Goal: Task Accomplishment & Management: Use online tool/utility

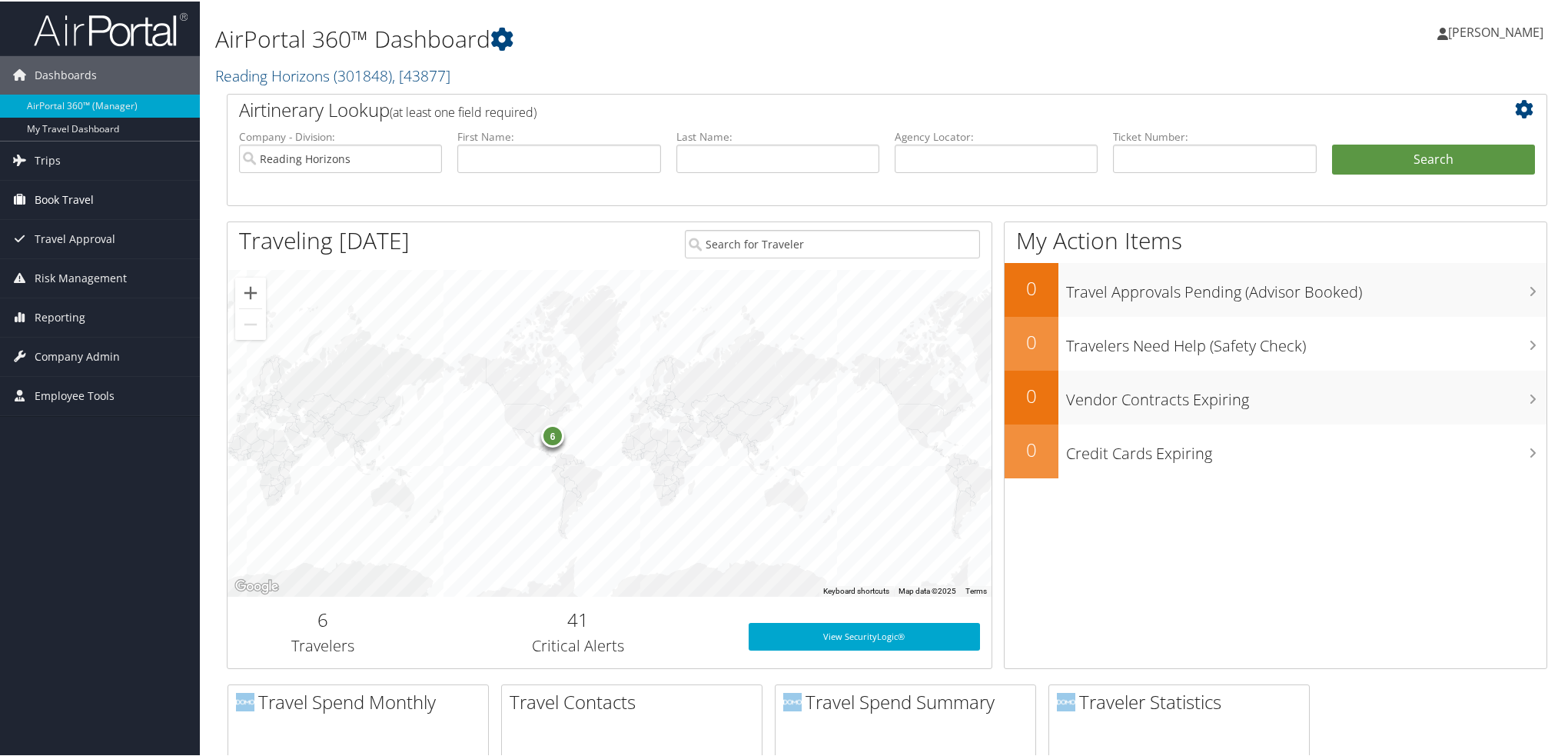
click at [70, 196] on span "Book Travel" at bounding box center [64, 198] width 60 height 39
click at [1276, 156] on input "text" at bounding box center [1214, 158] width 203 height 29
paste input "AGENT FEE 8900897999703"
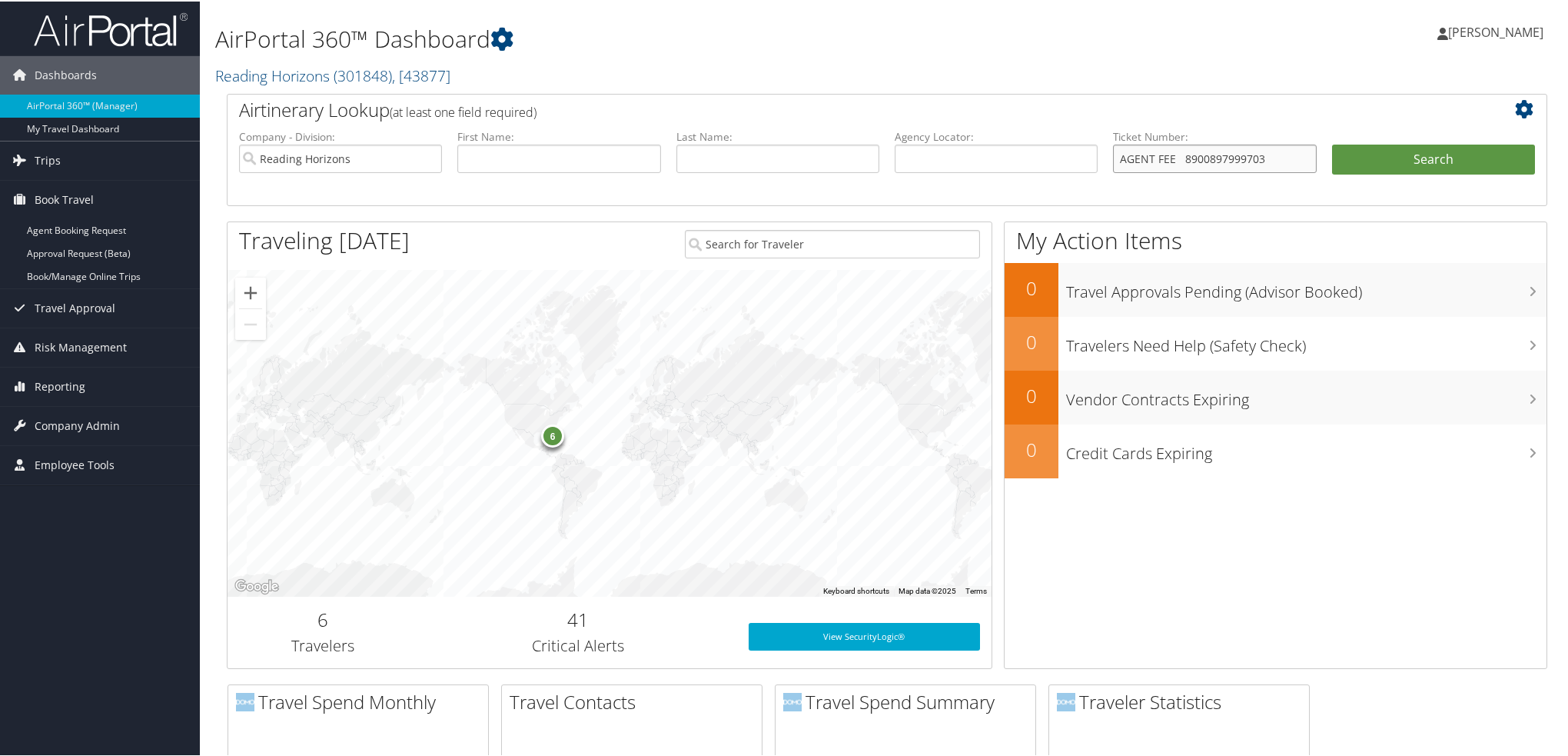
drag, startPoint x: 1179, startPoint y: 159, endPoint x: 678, endPoint y: 121, distance: 502.4
click at [678, 122] on div "Airtinerary Lookup (at least one field required) Company - Division: Reading Ho…" at bounding box center [887, 148] width 1321 height 112
type input "8900897999703"
click at [1333, 143] on button "Search" at bounding box center [1434, 159] width 203 height 31
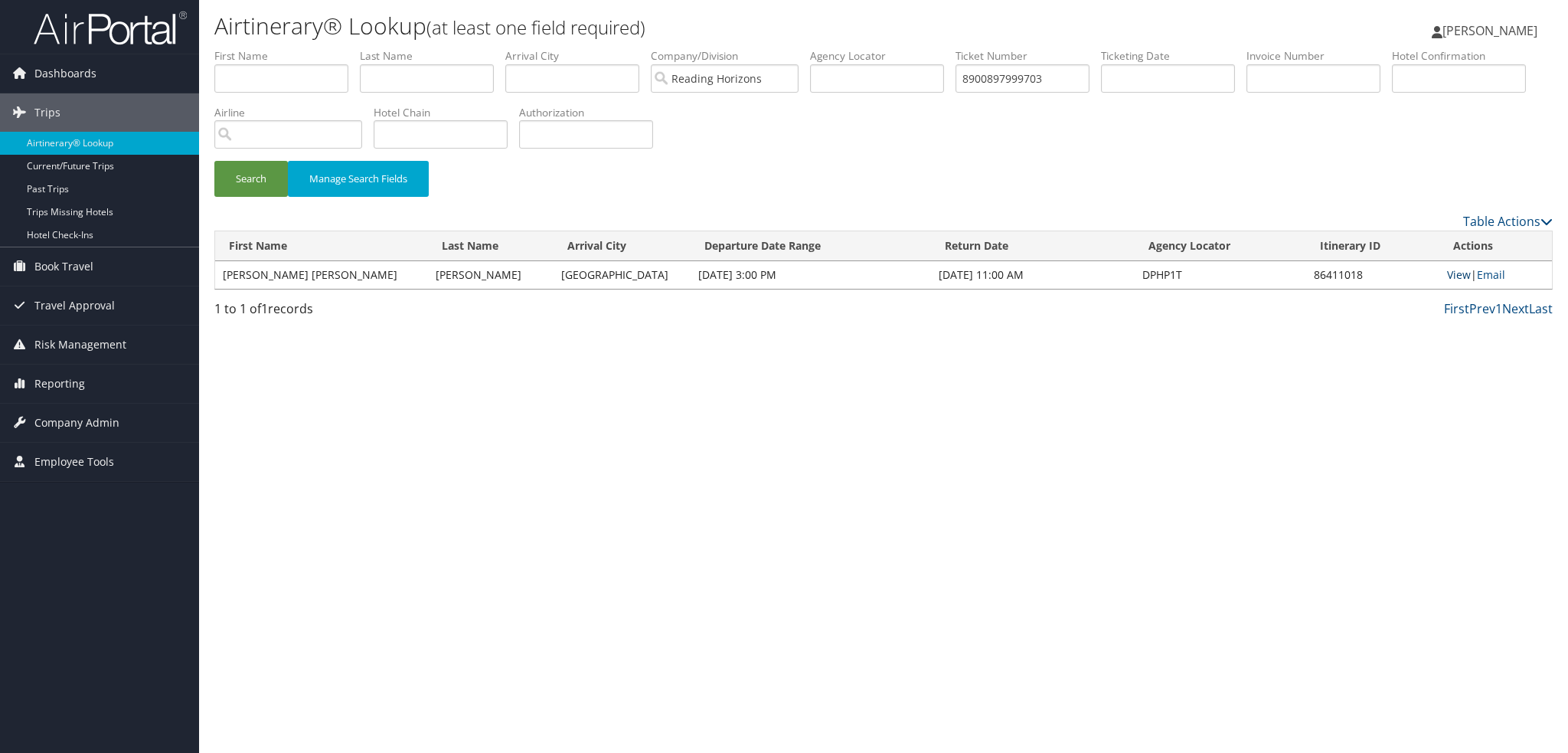
click at [1454, 277] on link "View" at bounding box center [1459, 274] width 23 height 14
drag, startPoint x: 1068, startPoint y: 73, endPoint x: 851, endPoint y: 54, distance: 217.8
click at [851, 49] on ul "First Name Last Name Departure City Arrival City Company/Division Reading Horiz…" at bounding box center [884, 49] width 1339 height 0
paste input "AGENT FEE"
drag, startPoint x: 1018, startPoint y: 81, endPoint x: 255, endPoint y: 84, distance: 763.0
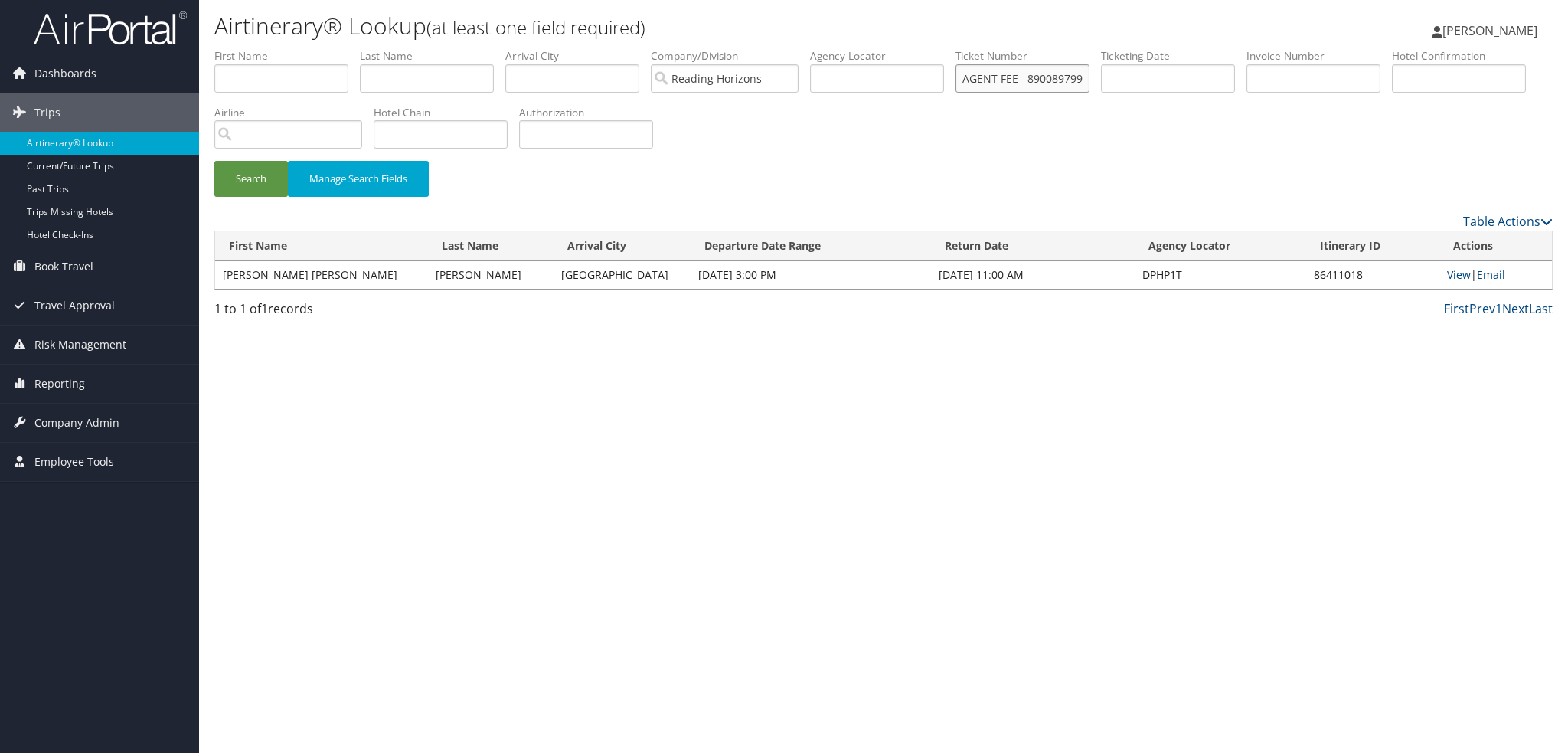
click at [255, 49] on ul "First Name Last Name Departure City Arrival City Company/Division Reading Horiz…" at bounding box center [884, 49] width 1339 height 0
click at [215, 161] on button "Search" at bounding box center [252, 179] width 74 height 36
click at [1451, 272] on link "View" at bounding box center [1459, 274] width 23 height 14
drag, startPoint x: 1066, startPoint y: 80, endPoint x: 899, endPoint y: 59, distance: 168.3
click at [899, 49] on ul "First Name Last Name Departure City Arrival City Company/Division Reading Horiz…" at bounding box center [884, 49] width 1339 height 0
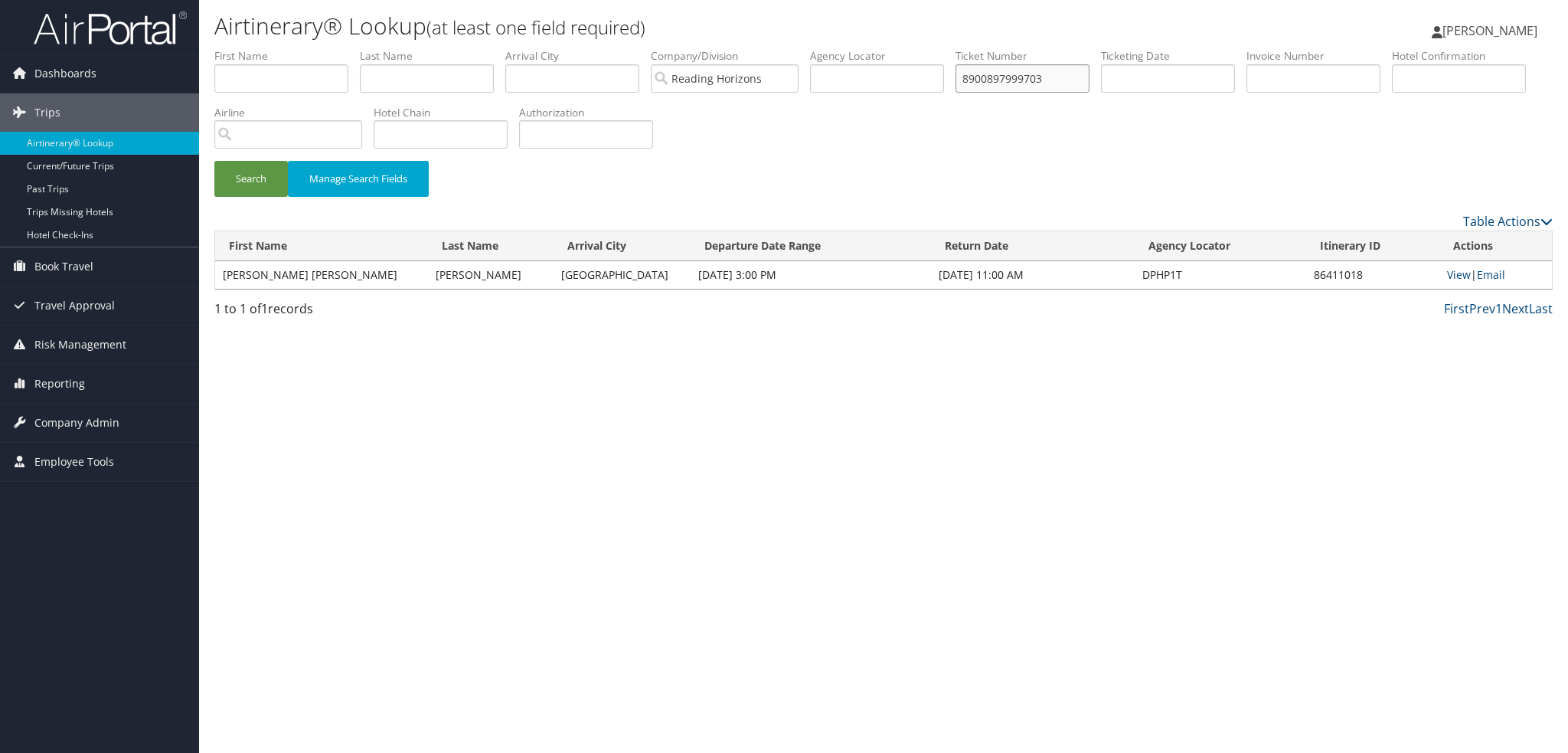
paste input "AGENT FEE 8900897999371"
drag, startPoint x: 1014, startPoint y: 80, endPoint x: 261, endPoint y: 3, distance: 756.9
click at [261, 3] on div "Airtinerary® Lookup (at least one field required) Raina Hall Raina Hall My Sett…" at bounding box center [884, 376] width 1369 height 753
click at [215, 161] on button "Search" at bounding box center [252, 179] width 74 height 36
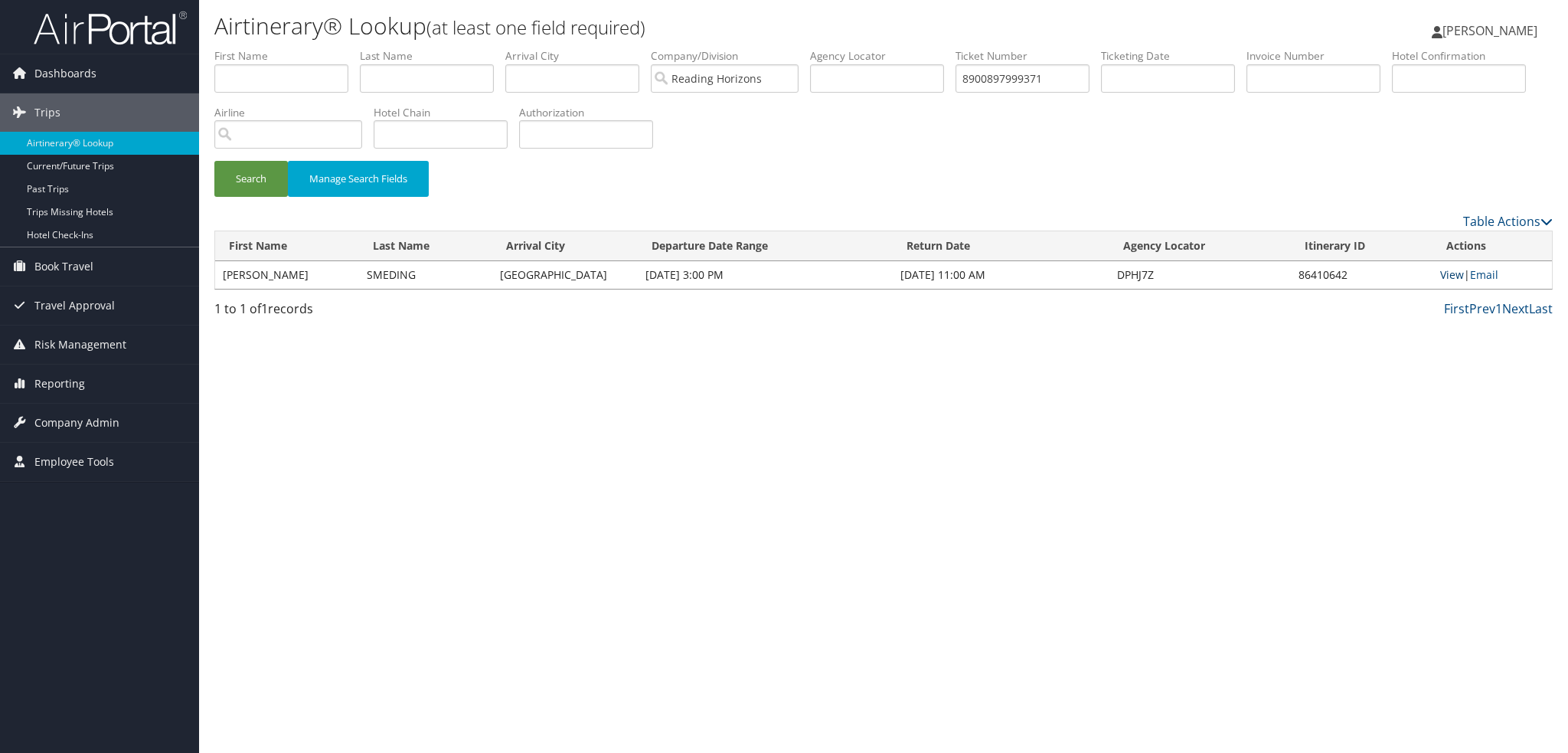
click at [1442, 272] on link "View" at bounding box center [1452, 274] width 23 height 14
drag, startPoint x: 1072, startPoint y: 74, endPoint x: 938, endPoint y: 73, distance: 134.0
click at [938, 49] on ul "First Name Last Name Departure City Arrival City Company/Division Reading Horiz…" at bounding box center [884, 49] width 1339 height 0
paste input "AGENT FEE 8900897999374"
drag, startPoint x: 1020, startPoint y: 73, endPoint x: 567, endPoint y: 49, distance: 453.6
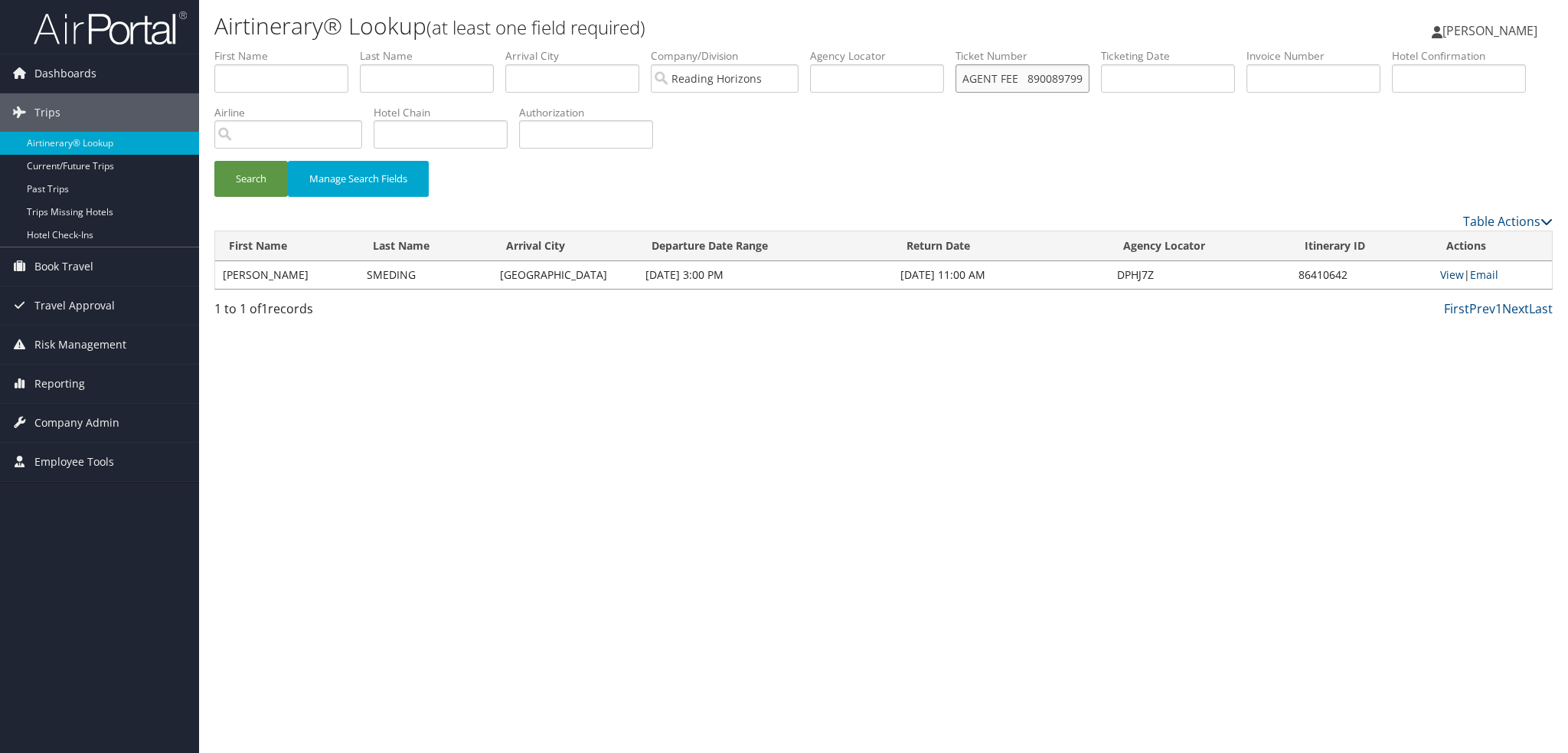
click at [567, 49] on ul "First Name Last Name Departure City Arrival City Company/Division Reading Horiz…" at bounding box center [884, 49] width 1339 height 0
click at [215, 161] on button "Search" at bounding box center [252, 179] width 74 height 36
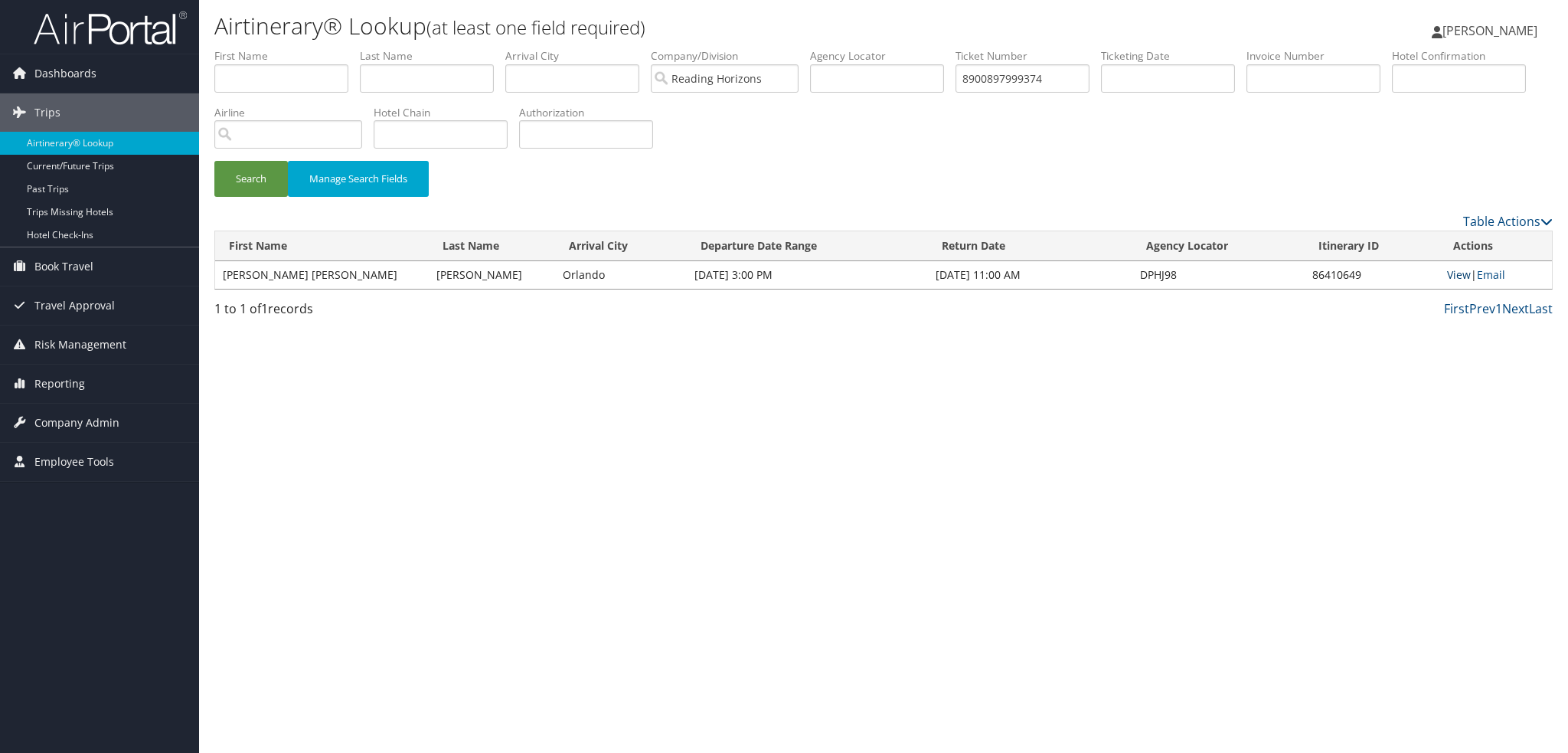
click at [1448, 270] on link "View" at bounding box center [1459, 274] width 23 height 14
drag, startPoint x: 1059, startPoint y: 79, endPoint x: 916, endPoint y: 73, distance: 143.1
click at [916, 49] on ul "First Name Last Name Departure City Arrival City Company/Division Reading Horiz…" at bounding box center [884, 49] width 1339 height 0
paste input "AGENT FEE 8900897999367"
drag, startPoint x: 1021, startPoint y: 84, endPoint x: 692, endPoint y: 61, distance: 329.8
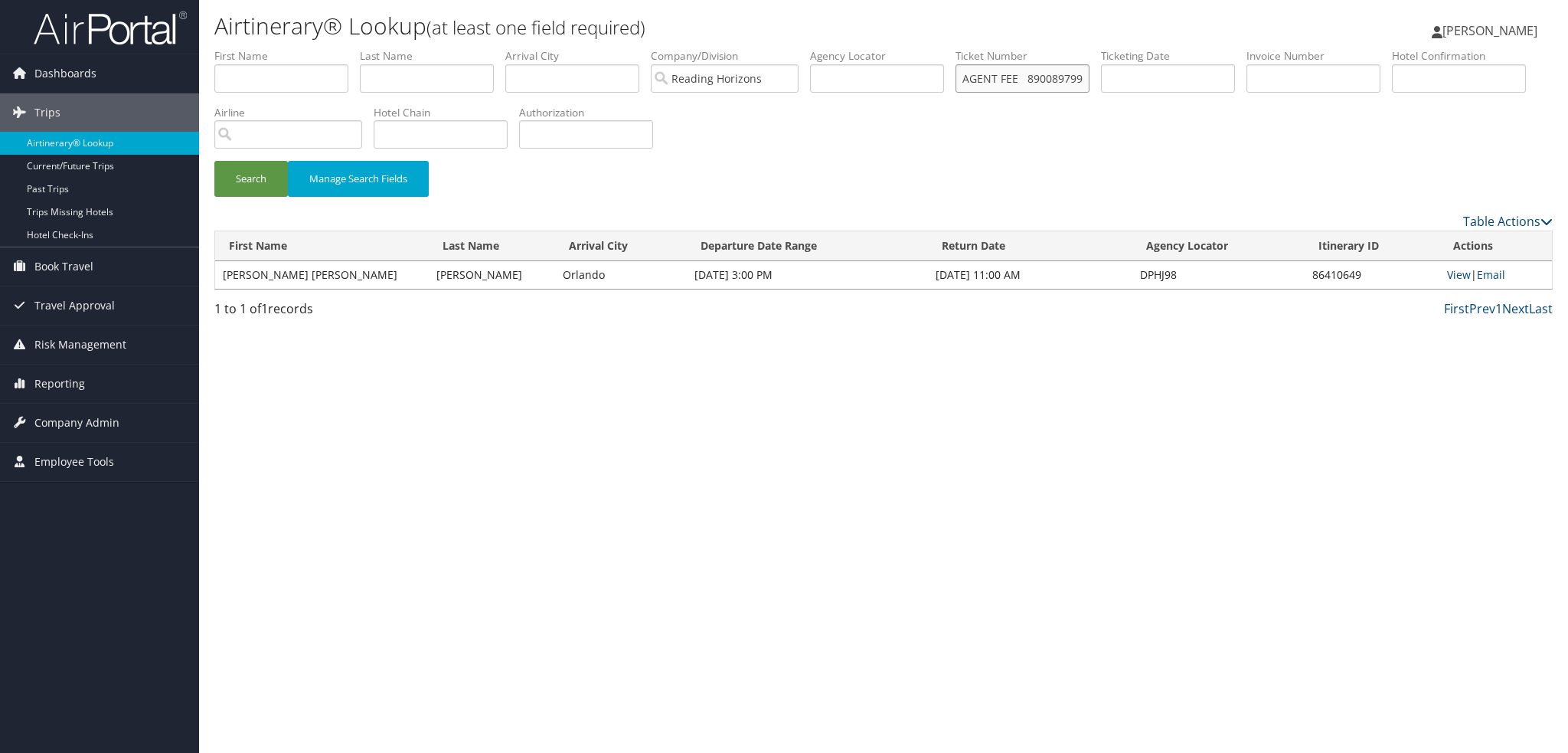
click at [692, 49] on ul "First Name Last Name Departure City Arrival City Company/Division Reading Horiz…" at bounding box center [884, 49] width 1339 height 0
click at [215, 161] on button "Search" at bounding box center [252, 179] width 74 height 36
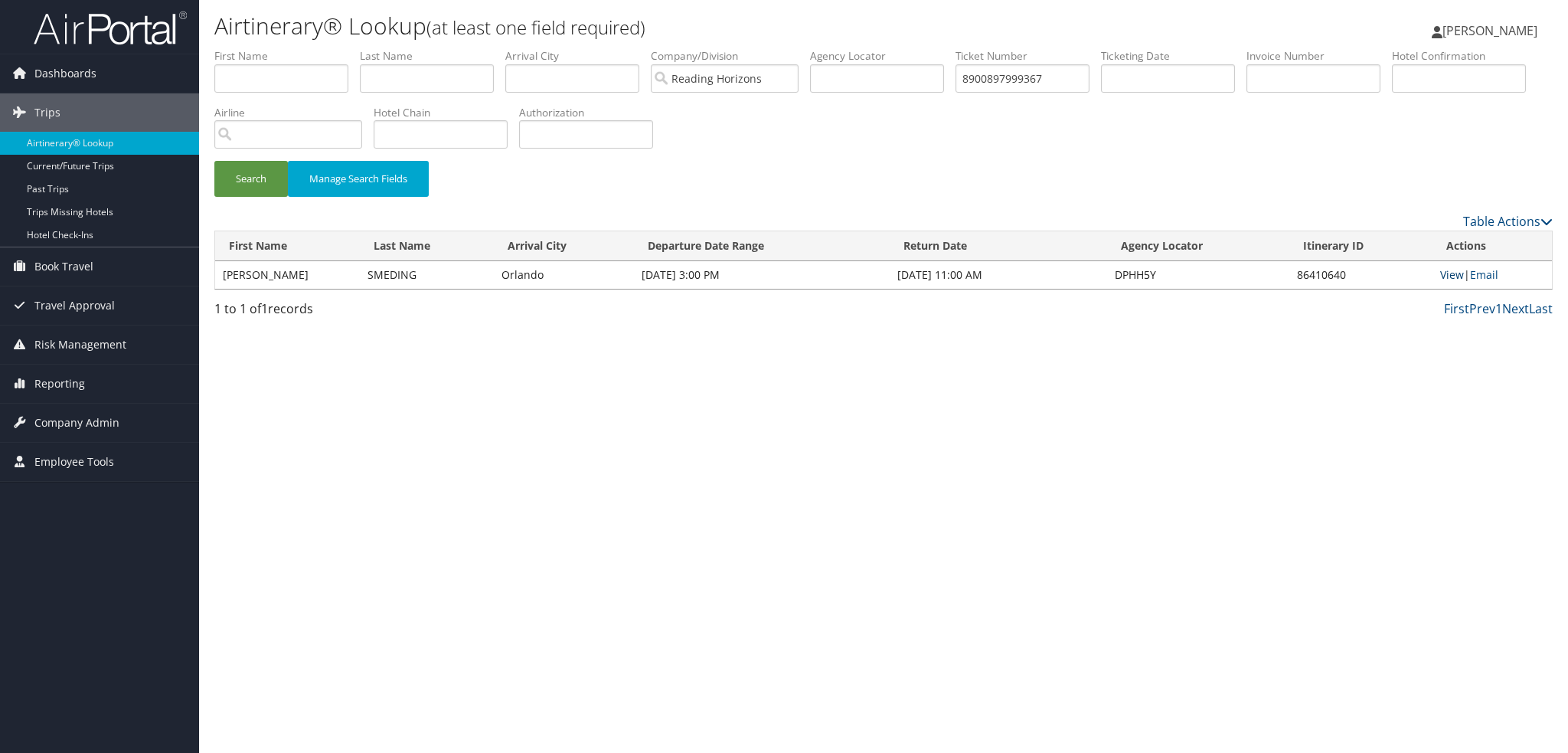
click at [1444, 272] on link "View" at bounding box center [1452, 274] width 23 height 14
drag, startPoint x: 1073, startPoint y: 77, endPoint x: 839, endPoint y: 64, distance: 234.4
click at [839, 49] on ul "First Name Last Name Departure City Arrival City Company/Division Reading Horiz…" at bounding box center [884, 49] width 1339 height 0
paste input "AGENT FEE 8900897996861"
drag, startPoint x: 1016, startPoint y: 75, endPoint x: 180, endPoint y: 72, distance: 836.0
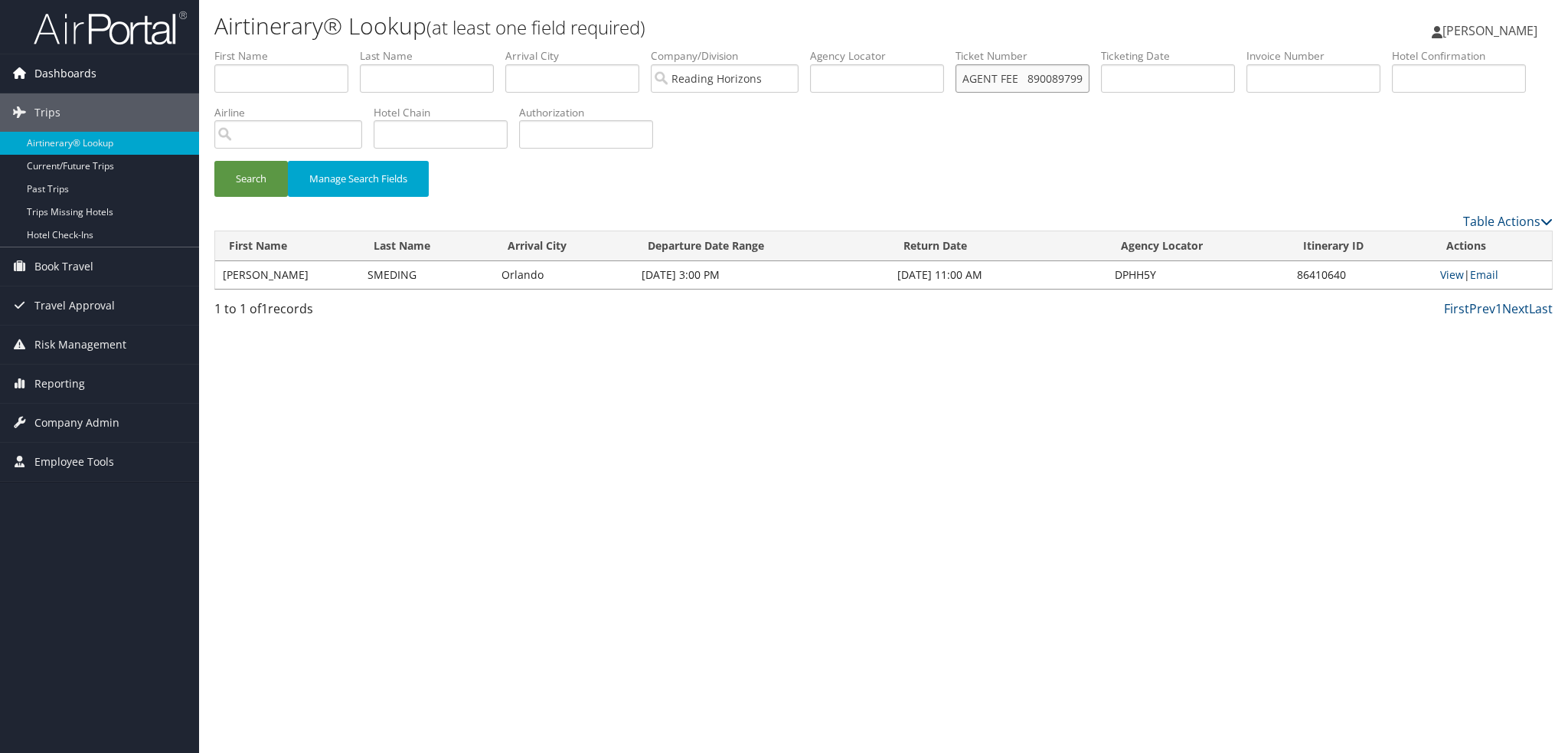
click at [180, 72] on div "Dashboards AirPortal 360™ (Manager) My Travel Dashboard Trips Airtinerary® Look…" at bounding box center [784, 376] width 1568 height 753
click at [215, 161] on button "Search" at bounding box center [252, 179] width 74 height 36
click at [1446, 277] on link "View" at bounding box center [1452, 274] width 23 height 14
drag, startPoint x: 1057, startPoint y: 79, endPoint x: 873, endPoint y: 65, distance: 184.5
click at [873, 49] on ul "First Name Last Name Departure City Arrival City Company/Division Reading Horiz…" at bounding box center [884, 49] width 1339 height 0
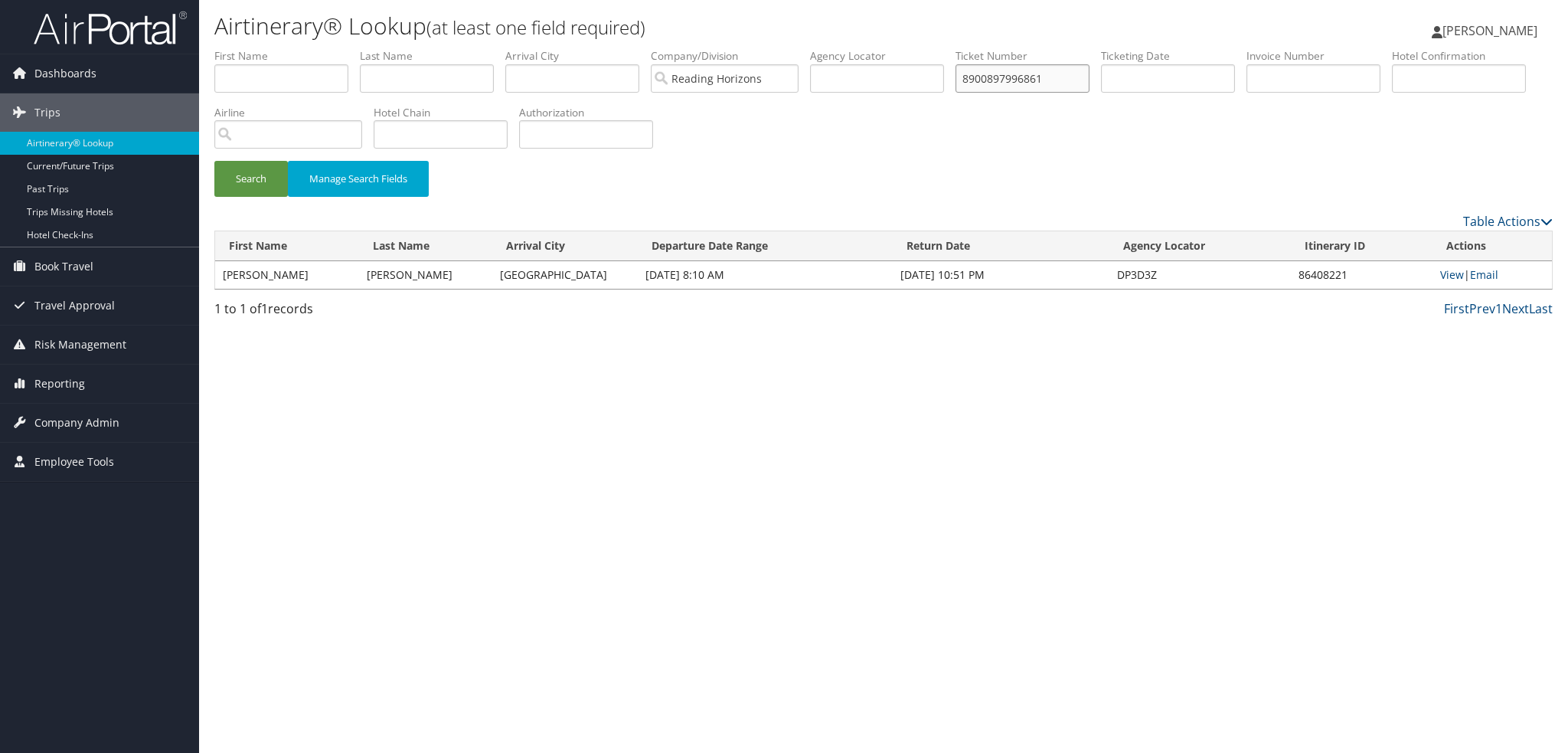
paste input "AGENT FEE 8900897996860"
drag, startPoint x: 987, startPoint y: 82, endPoint x: 497, endPoint y: 65, distance: 490.3
click at [497, 49] on ul "First Name Last Name Departure City Arrival City Company/Division Reading Horiz…" at bounding box center [884, 49] width 1339 height 0
click at [215, 161] on button "Search" at bounding box center [252, 179] width 74 height 36
click at [1442, 280] on link "View" at bounding box center [1452, 274] width 23 height 14
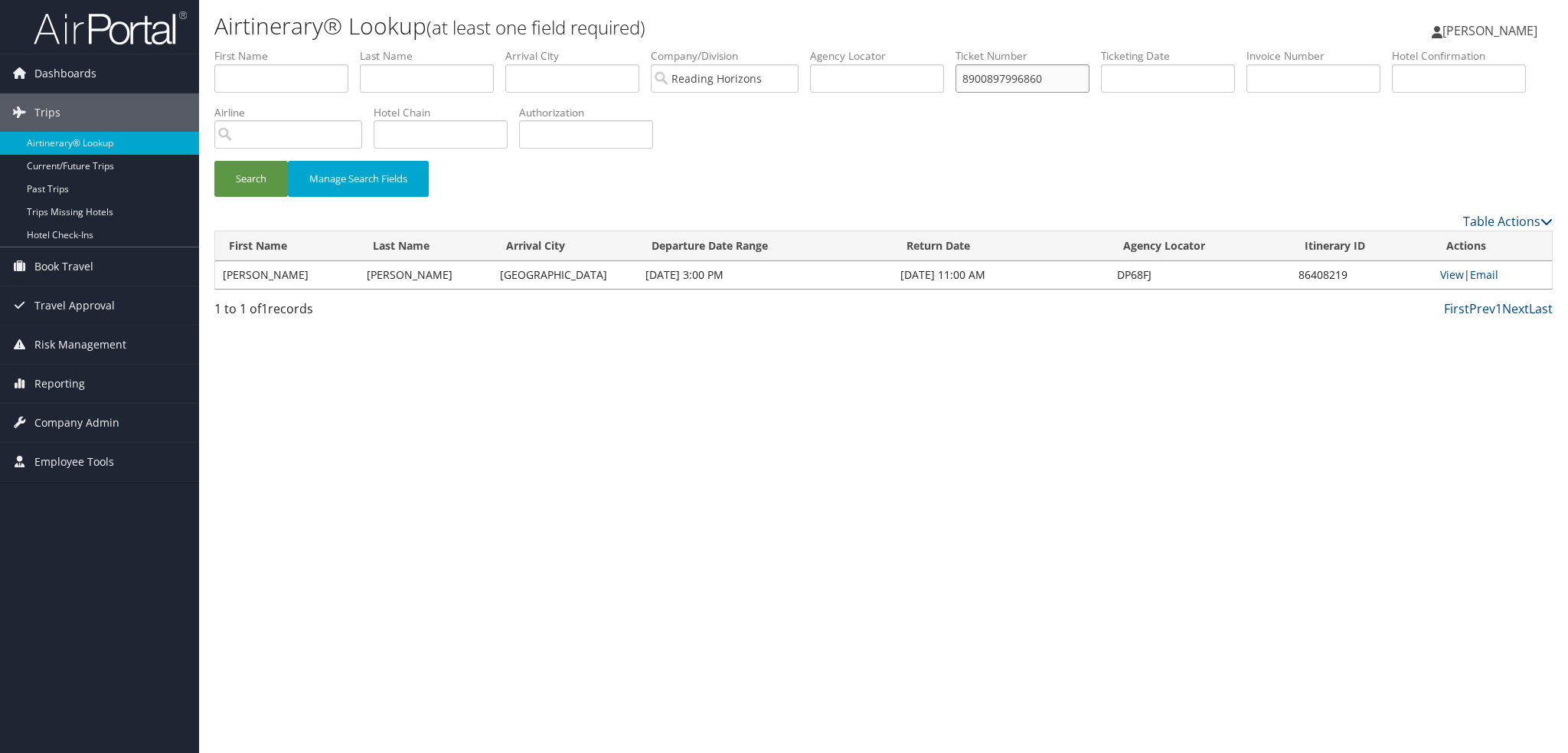
drag, startPoint x: 1080, startPoint y: 80, endPoint x: 842, endPoint y: 88, distance: 238.1
click at [842, 49] on ul "First Name Last Name Departure City Arrival City Company/Division Reading Horiz…" at bounding box center [884, 49] width 1339 height 0
paste input "AGENT FEE 8900897992177"
drag, startPoint x: 1023, startPoint y: 79, endPoint x: 687, endPoint y: 57, distance: 336.7
click at [688, 49] on ul "First Name Last Name Departure City Arrival City Company/Division Reading Horiz…" at bounding box center [884, 49] width 1339 height 0
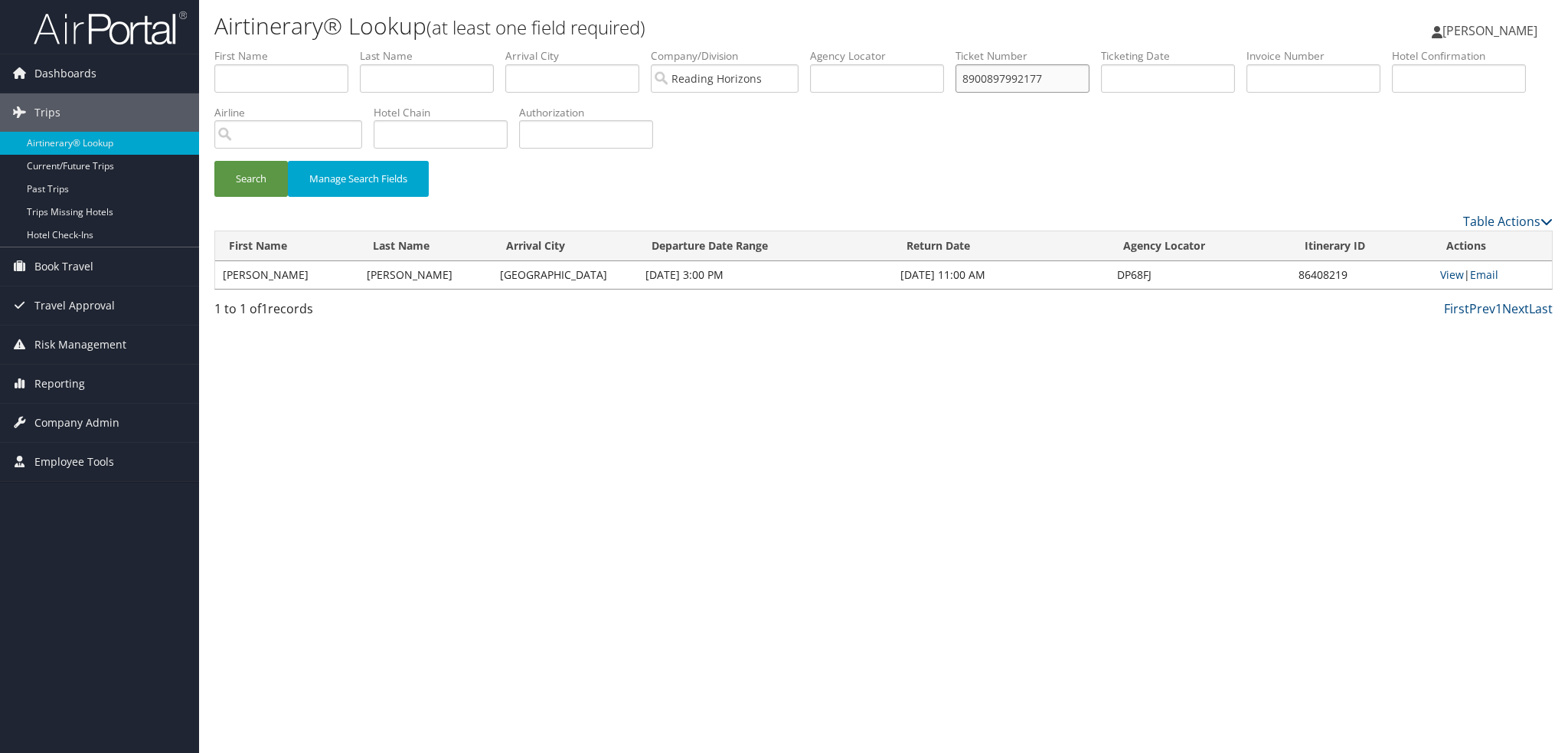
click at [215, 161] on button "Search" at bounding box center [252, 179] width 74 height 36
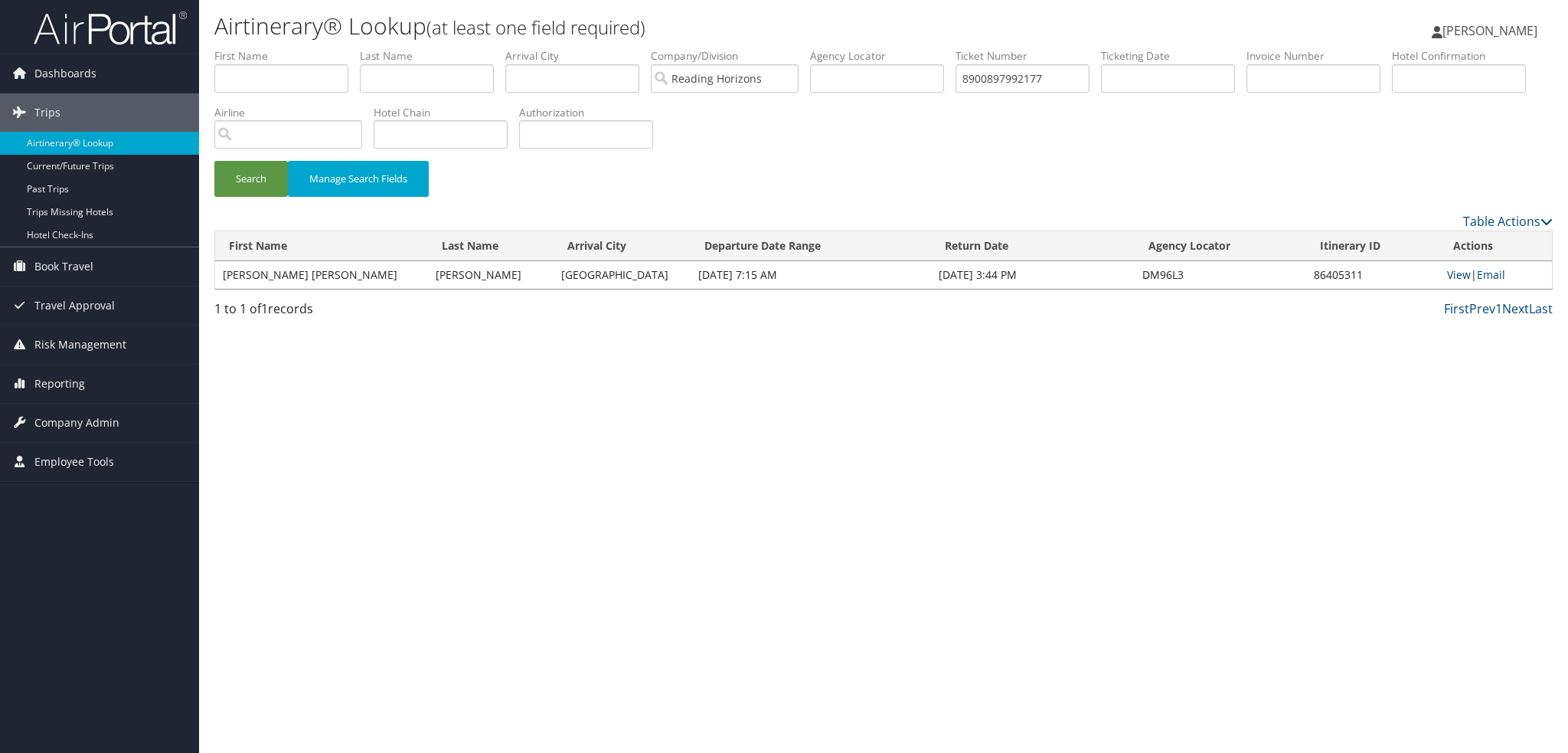
click at [1454, 278] on link "View" at bounding box center [1459, 274] width 23 height 14
drag, startPoint x: 1065, startPoint y: 75, endPoint x: 909, endPoint y: 59, distance: 156.8
click at [909, 49] on ul "First Name Last Name Departure City Arrival City Company/Division Reading Horiz…" at bounding box center [884, 49] width 1339 height 0
paste input "AGENT FEE 8900897983332"
drag, startPoint x: 1019, startPoint y: 80, endPoint x: 598, endPoint y: 75, distance: 421.0
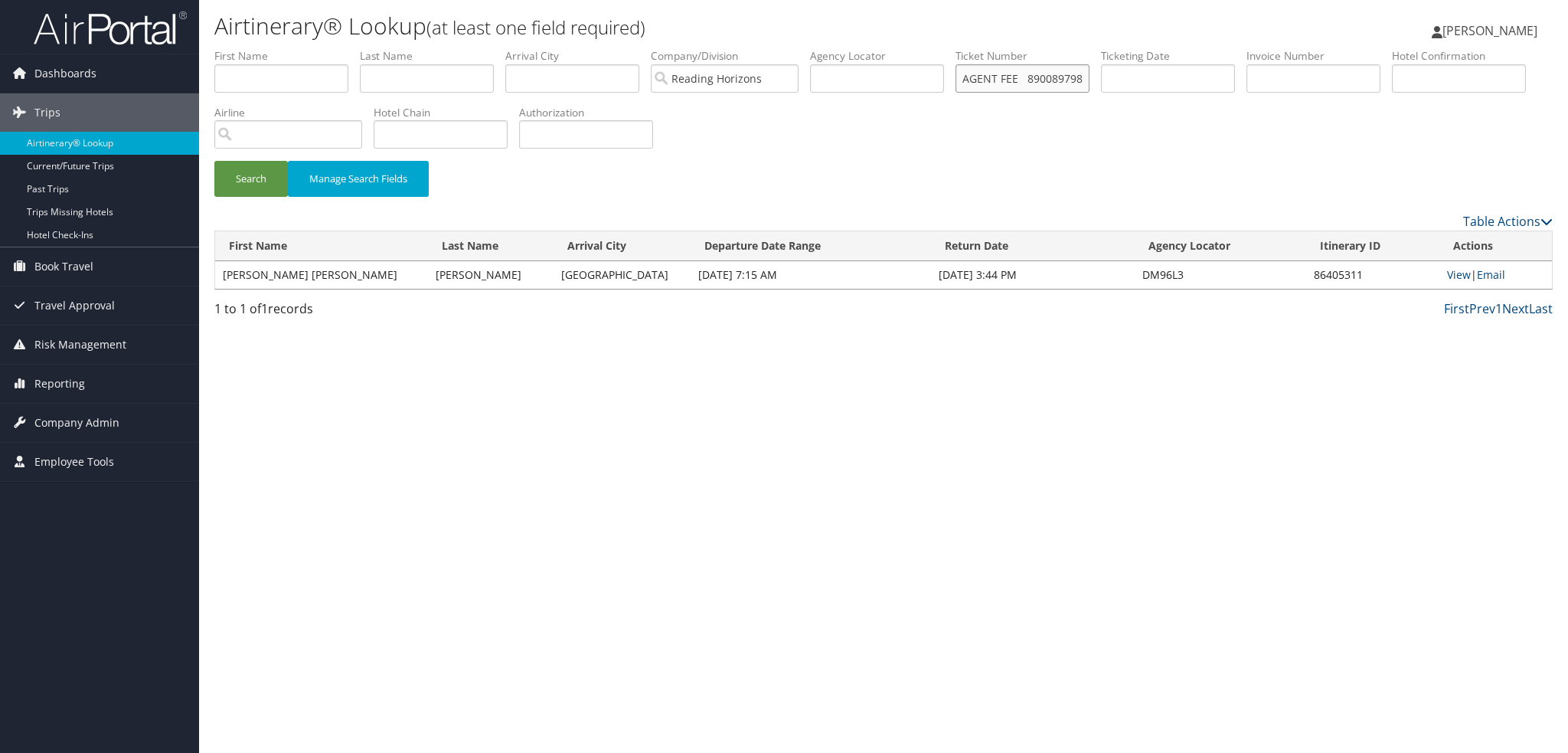
click at [600, 49] on ul "First Name Last Name Departure City Arrival City Company/Division Reading Horiz…" at bounding box center [884, 49] width 1339 height 0
click at [215, 161] on button "Search" at bounding box center [252, 179] width 74 height 36
click at [1448, 270] on link "View" at bounding box center [1459, 274] width 23 height 14
drag, startPoint x: 1080, startPoint y: 79, endPoint x: 598, endPoint y: 30, distance: 484.5
click at [598, 31] on div "Airtinerary® Lookup (at least one field required) Raina Hall Raina Hall My Sett…" at bounding box center [884, 376] width 1369 height 753
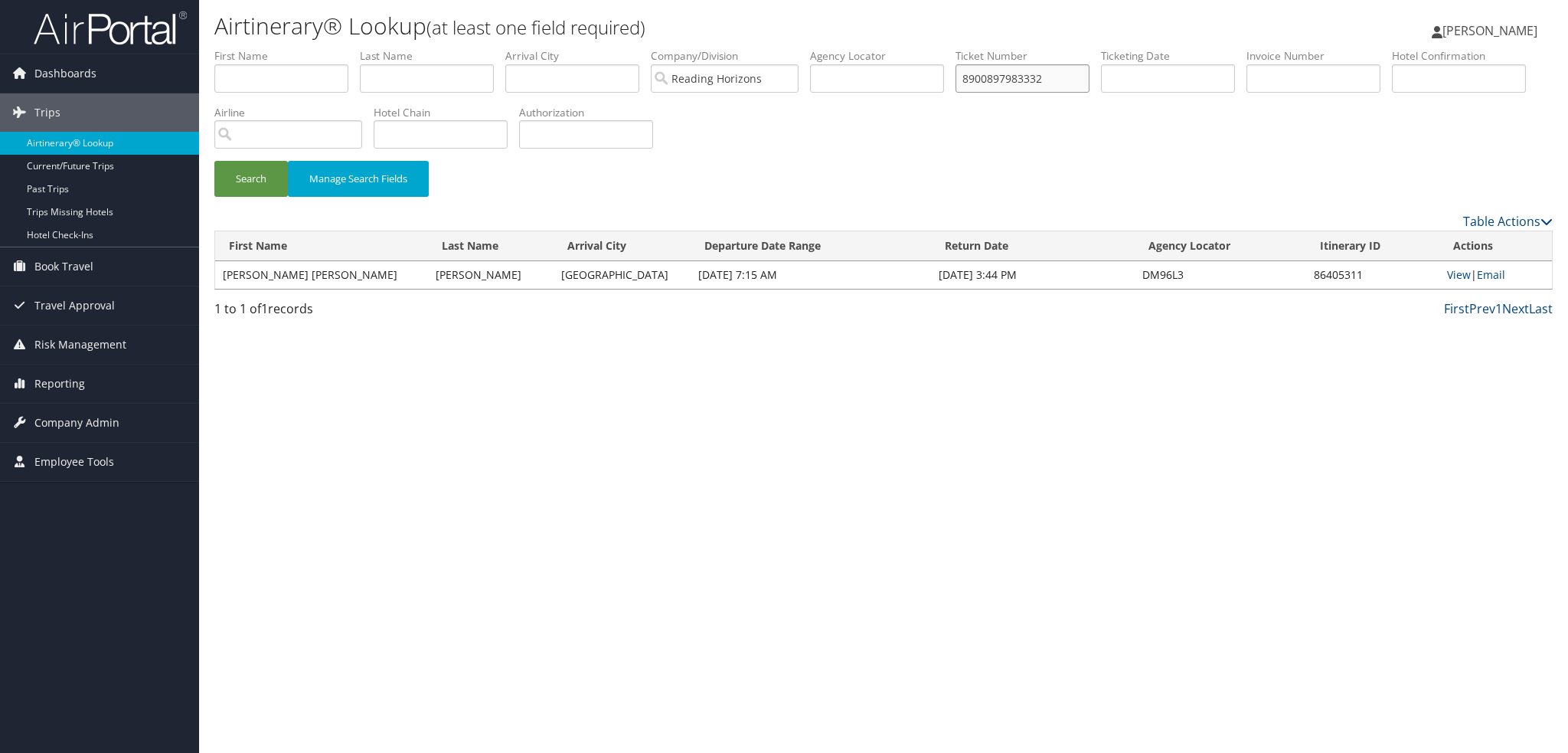
paste input "AGENT FEE 8900897978209"
drag, startPoint x: 1020, startPoint y: 80, endPoint x: 559, endPoint y: 33, distance: 463.4
click at [559, 33] on div "Airtinerary® Lookup (at least one field required) Raina Hall Raina Hall My Sett…" at bounding box center [884, 376] width 1369 height 753
click at [215, 161] on button "Search" at bounding box center [252, 179] width 74 height 36
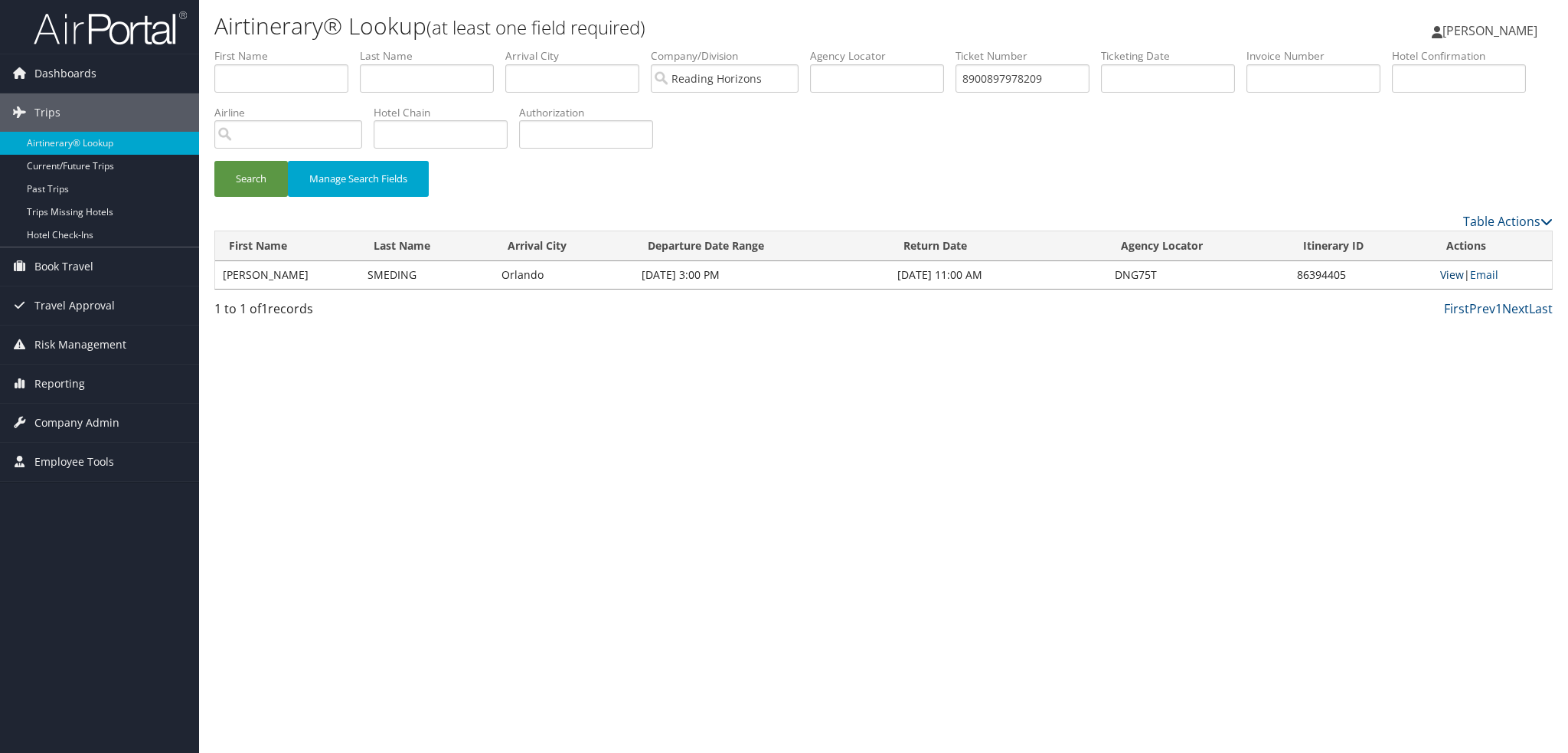
click at [1456, 270] on link "View" at bounding box center [1452, 274] width 23 height 14
drag, startPoint x: 1093, startPoint y: 84, endPoint x: 772, endPoint y: 41, distance: 323.9
click at [772, 42] on div "Airtinerary® Lookup (at least one field required) Raina Hall Raina Hall My Sett…" at bounding box center [884, 376] width 1369 height 753
paste input "AGENT FEE 8900897978206"
drag, startPoint x: 1023, startPoint y: 79, endPoint x: 0, endPoint y: -65, distance: 1033.1
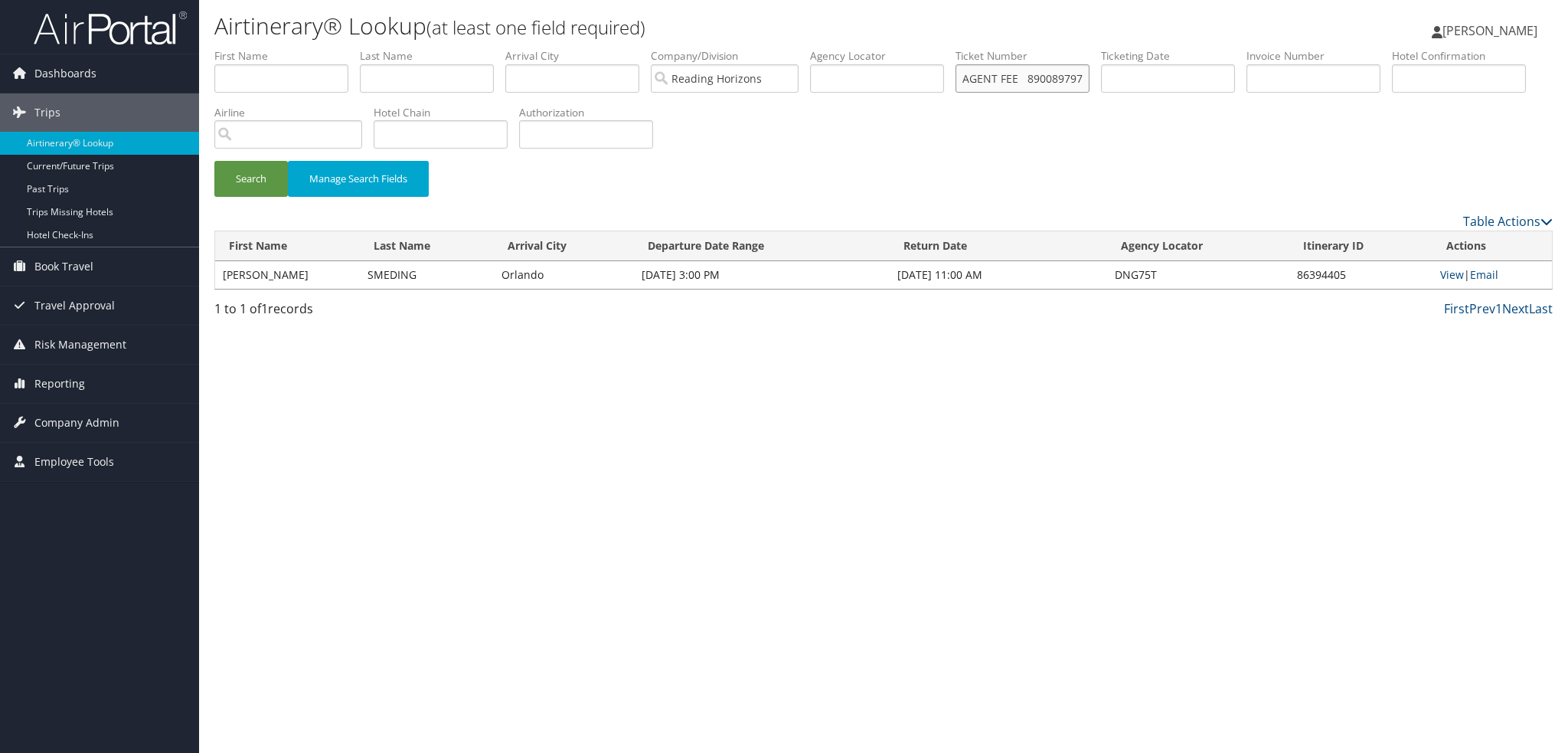
click at [0, 0] on html "Menu Dashboards ► AirPortal 360™ (Manager) My Travel Dashboard Trips ► Airtiner…" at bounding box center [784, 376] width 1568 height 753
click at [215, 161] on button "Search" at bounding box center [252, 179] width 74 height 36
click at [1462, 274] on link "View" at bounding box center [1452, 274] width 23 height 14
drag, startPoint x: 1067, startPoint y: 75, endPoint x: 811, endPoint y: 75, distance: 256.0
click at [811, 49] on ul "First Name Last Name Departure City Arrival City Company/Division Reading Horiz…" at bounding box center [884, 49] width 1339 height 0
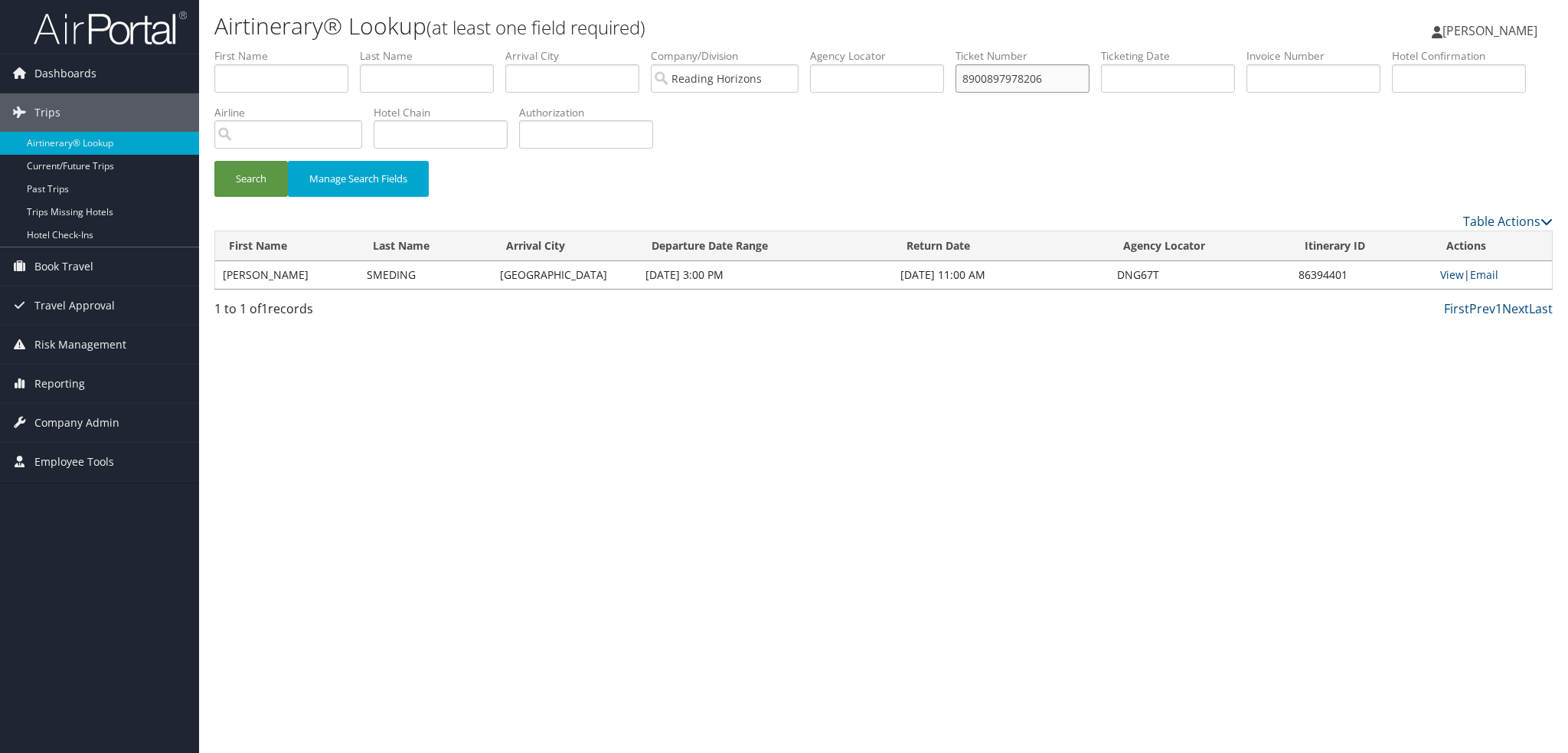
paste input "AGENT FEE 8900897980172"
drag, startPoint x: 1018, startPoint y: 75, endPoint x: 431, endPoint y: 87, distance: 587.1
click at [431, 49] on ul "First Name Last Name Departure City Arrival City Company/Division Reading Horiz…" at bounding box center [884, 49] width 1339 height 0
click at [215, 161] on button "Search" at bounding box center [252, 179] width 74 height 36
click at [1455, 277] on link "View" at bounding box center [1452, 274] width 23 height 14
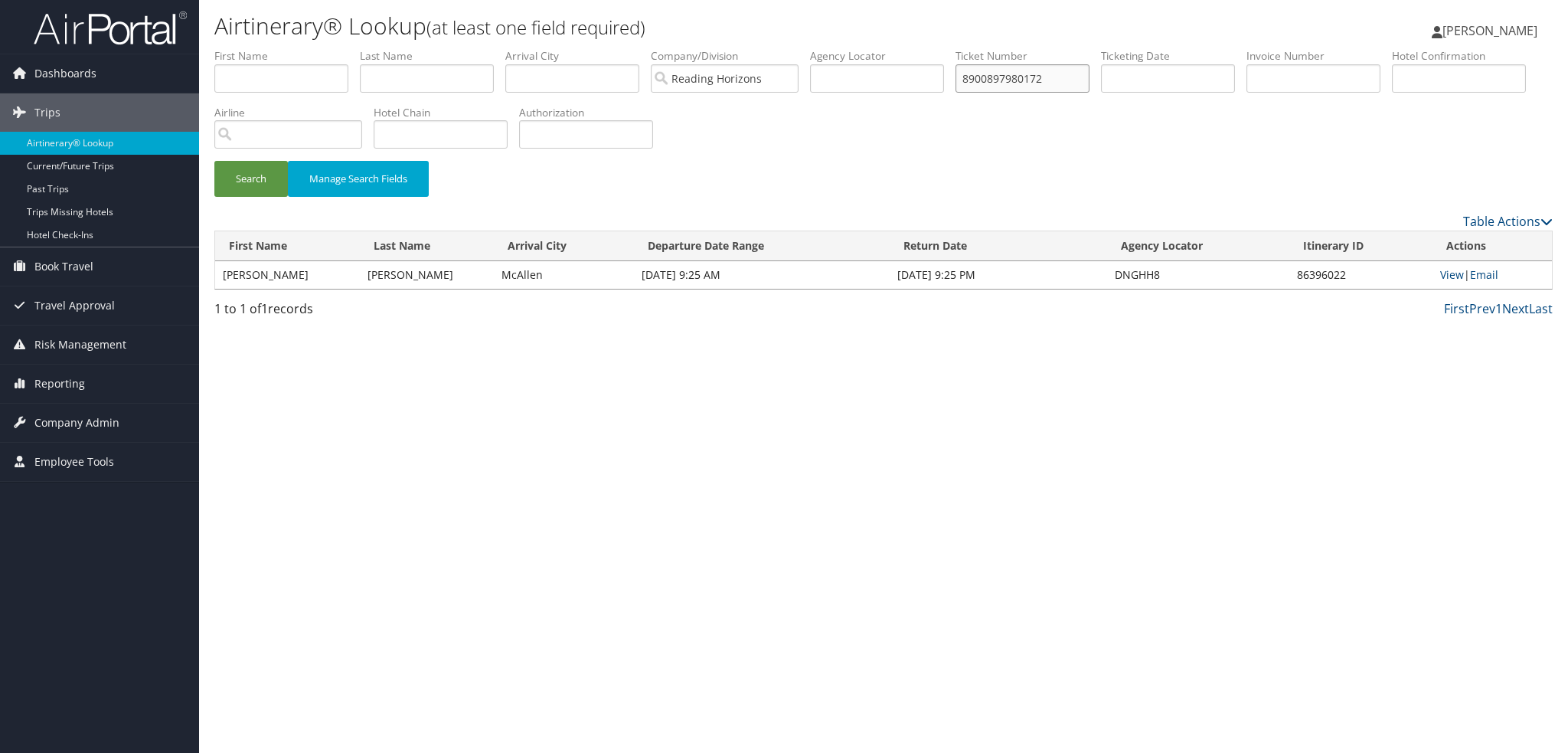
drag, startPoint x: 1062, startPoint y: 75, endPoint x: 843, endPoint y: 70, distance: 219.1
click at [843, 49] on ul "First Name Last Name Departure City Arrival City Company/Division Reading Horiz…" at bounding box center [884, 49] width 1339 height 0
paste input "AGENT FEE 8900897968231"
drag, startPoint x: 1014, startPoint y: 79, endPoint x: 380, endPoint y: 80, distance: 634.0
click at [380, 49] on ul "First Name Last Name Departure City Arrival City Company/Division Reading Horiz…" at bounding box center [884, 49] width 1339 height 0
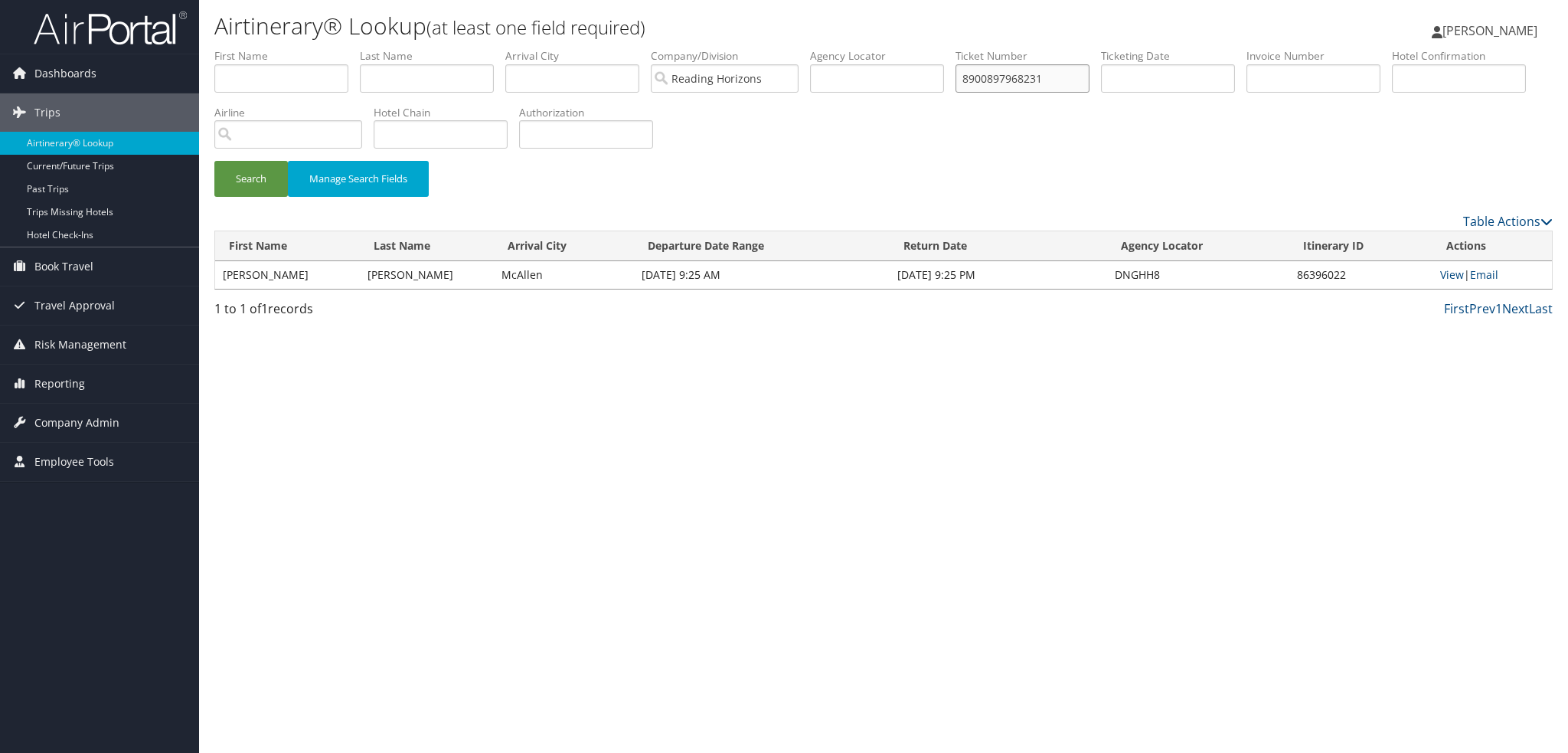
click at [215, 161] on button "Search" at bounding box center [252, 179] width 74 height 36
click at [1457, 275] on link "View" at bounding box center [1458, 274] width 23 height 14
drag, startPoint x: 1067, startPoint y: 80, endPoint x: 1033, endPoint y: 102, distance: 40.5
click at [828, 49] on ul "First Name Last Name Departure City Arrival City Company/Division Reading Horiz…" at bounding box center [884, 49] width 1339 height 0
paste input "DELTA AIR 0067311793254"
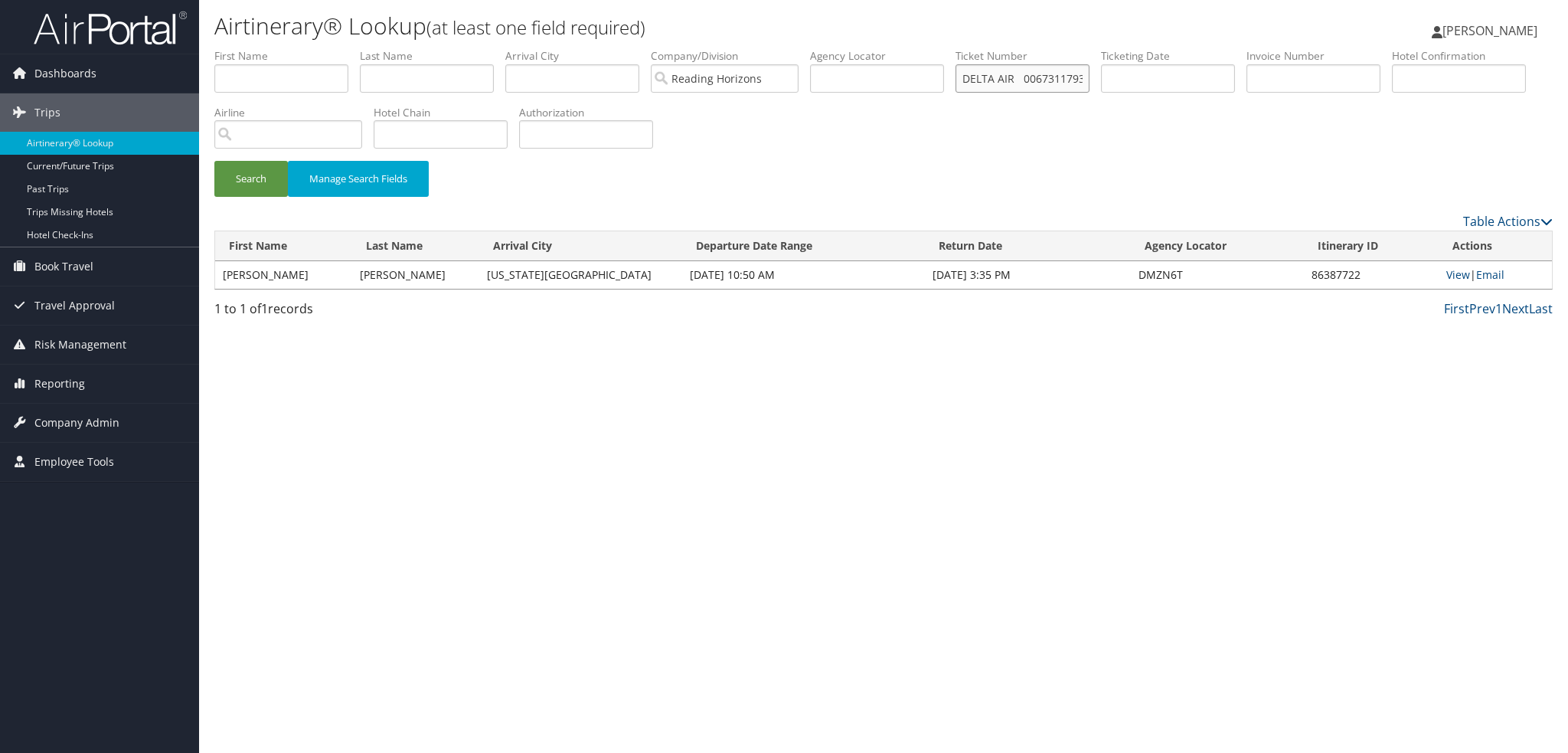
drag, startPoint x: 1017, startPoint y: 78, endPoint x: 0, endPoint y: -93, distance: 1031.3
click at [0, 0] on html "Menu Dashboards ► AirPortal 360™ (Manager) My Travel Dashboard Trips ► Airtiner…" at bounding box center [784, 376] width 1568 height 753
click at [215, 161] on button "Search" at bounding box center [252, 179] width 74 height 36
click at [1452, 276] on link "View" at bounding box center [1452, 274] width 23 height 14
drag, startPoint x: 1078, startPoint y: 80, endPoint x: 826, endPoint y: 24, distance: 258.1
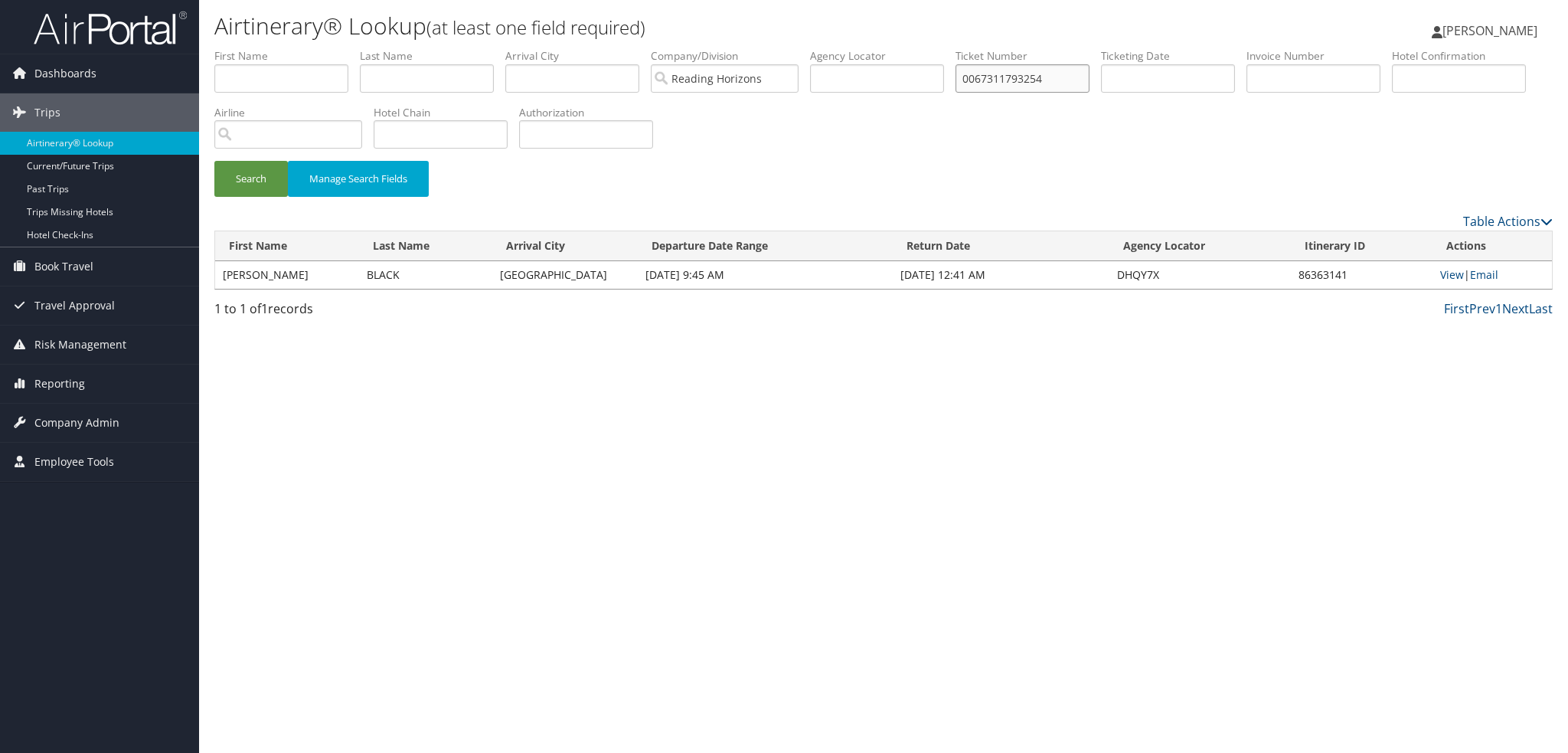
click at [826, 24] on div "Airtinerary® Lookup (at least one field required) Raina Hall Raina Hall My Sett…" at bounding box center [884, 376] width 1369 height 753
paste input "DELTA AIR 0067395022050"
drag, startPoint x: 1012, startPoint y: 80, endPoint x: 231, endPoint y: 1, distance: 785.0
click at [231, 1] on div "Airtinerary® Lookup (at least one field required) Raina Hall Raina Hall My Sett…" at bounding box center [884, 376] width 1369 height 753
type input "0067395022050"
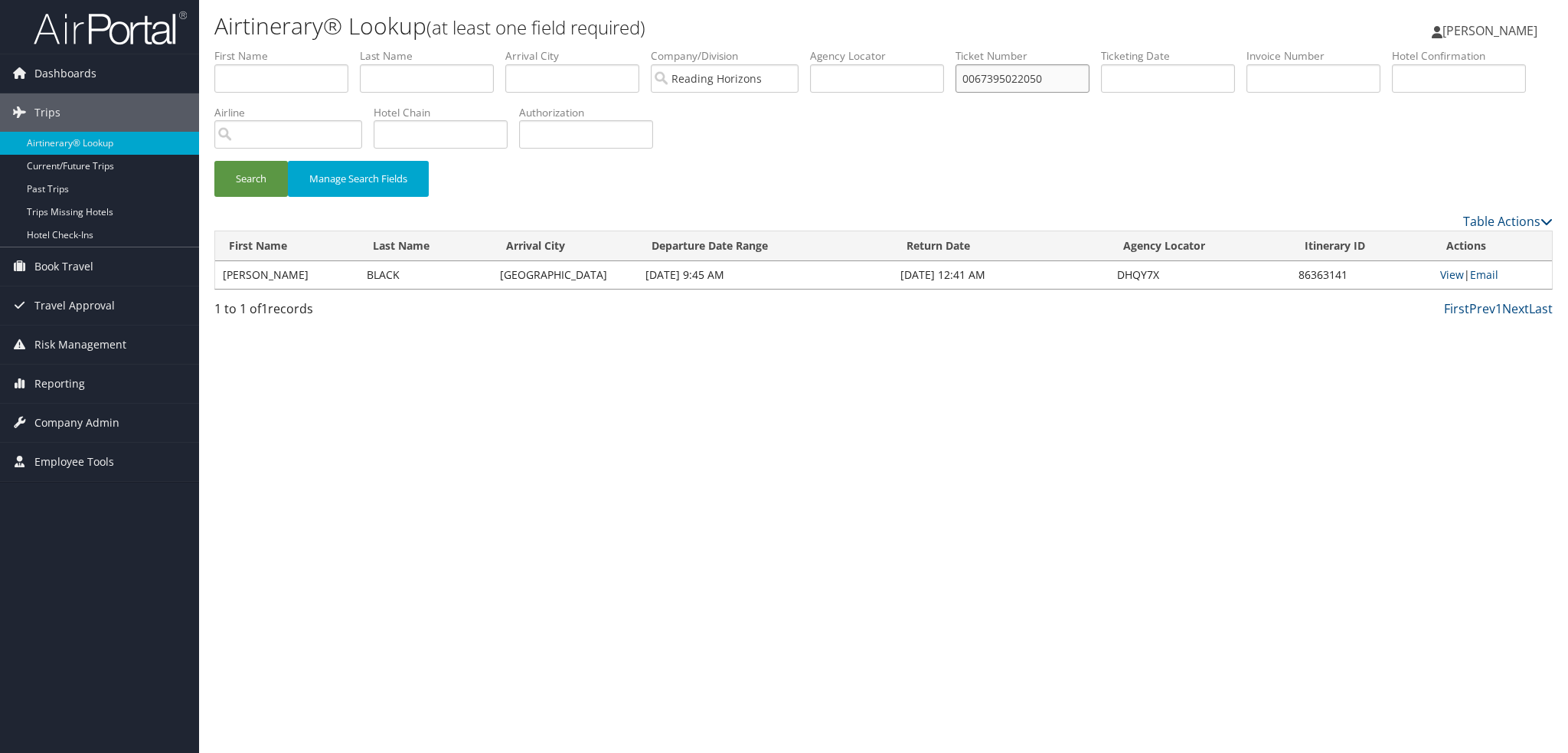
click at [215, 161] on button "Search" at bounding box center [252, 179] width 74 height 36
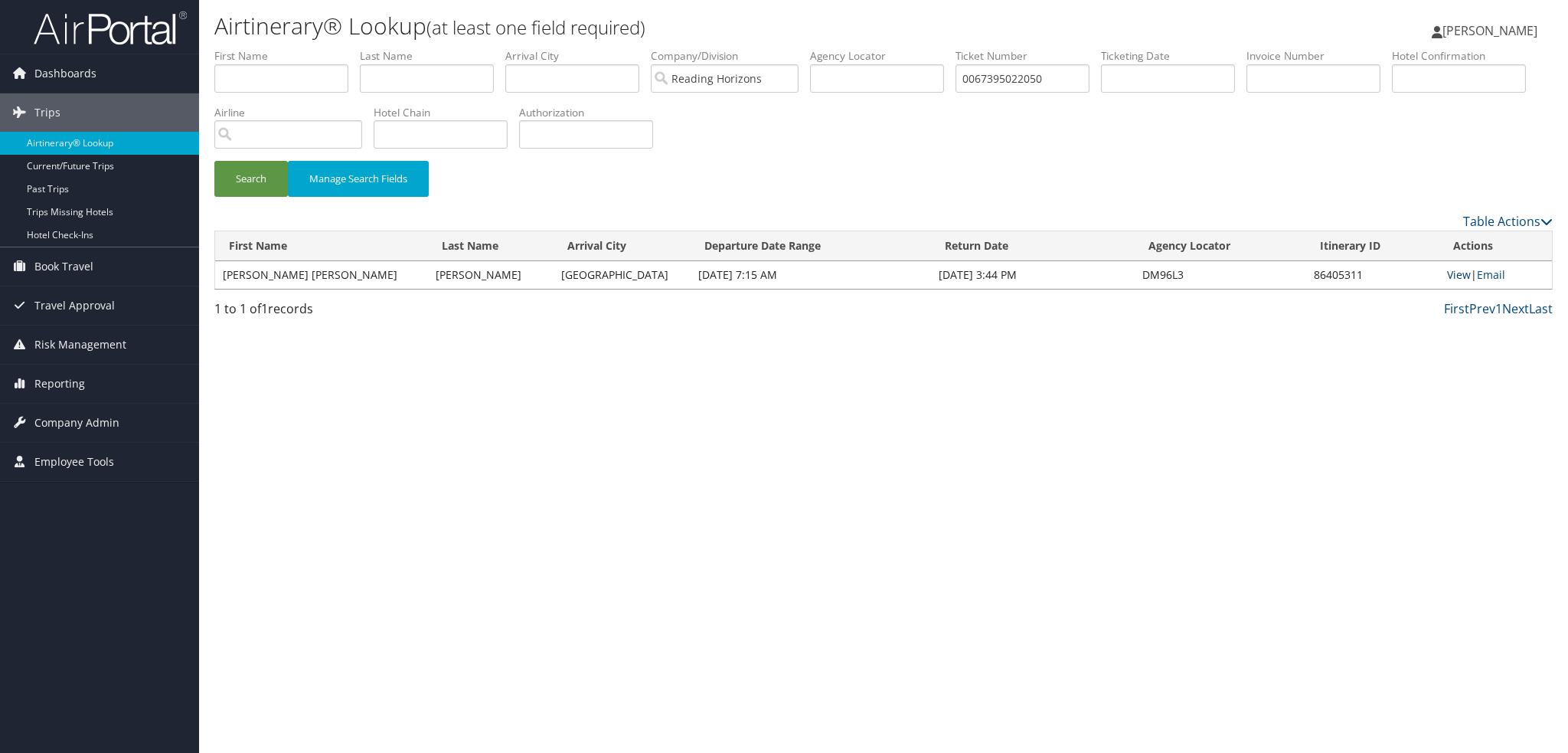
click at [1448, 275] on link "View" at bounding box center [1459, 274] width 23 height 14
drag, startPoint x: 1066, startPoint y: 75, endPoint x: 876, endPoint y: 64, distance: 190.3
click at [876, 49] on ul "First Name Last Name Departure City Arrival City Company/Division Reading Horiz…" at bounding box center [884, 49] width 1339 height 0
click at [542, 83] on input "text" at bounding box center [571, 79] width 134 height 29
click at [215, 161] on button "Search" at bounding box center [252, 179] width 74 height 36
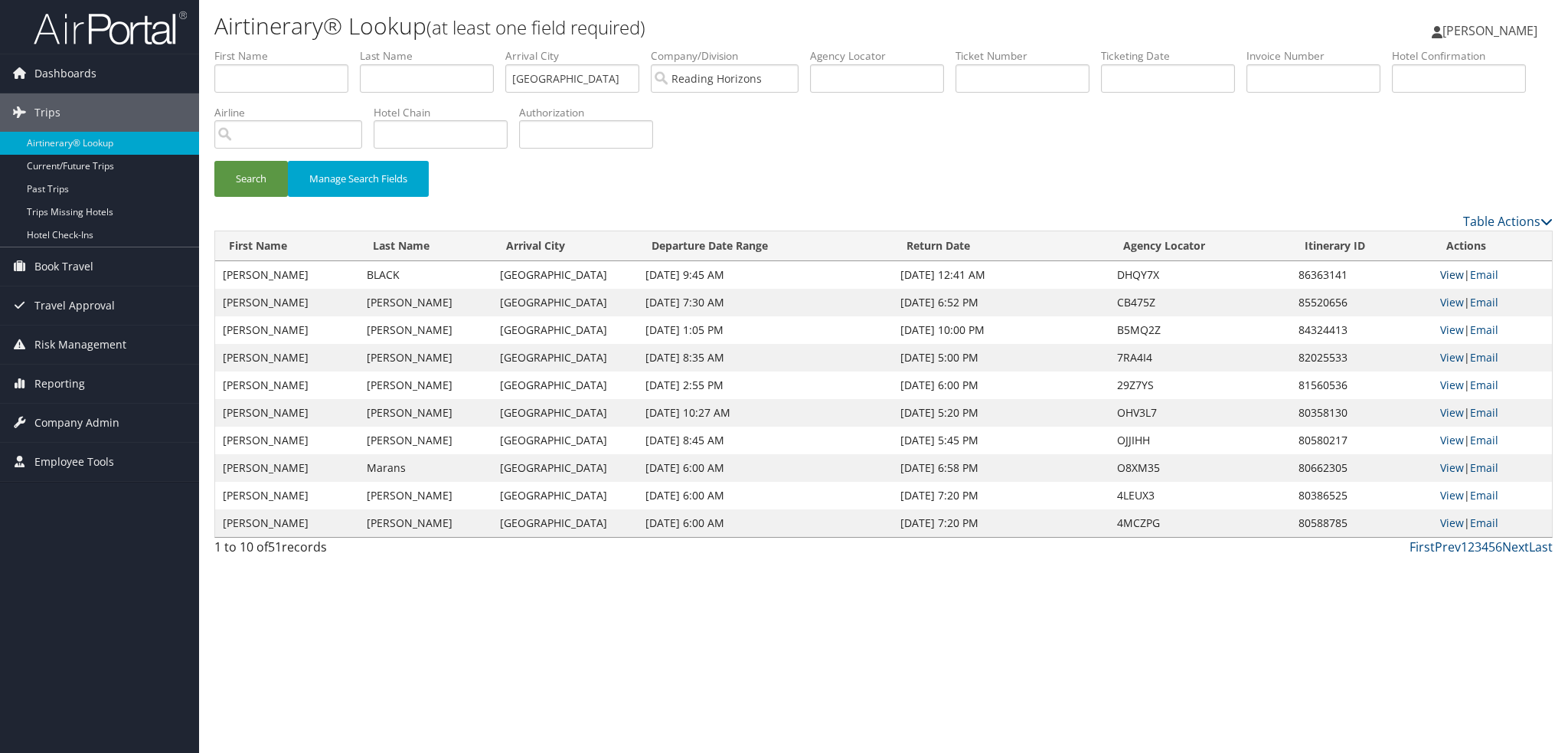
click at [1455, 272] on link "View" at bounding box center [1452, 274] width 23 height 14
drag, startPoint x: 579, startPoint y: 76, endPoint x: 407, endPoint y: 66, distance: 172.3
click at [407, 49] on ul "First Name Last Name Departure City Arrival City new orleans Company/Division R…" at bounding box center [884, 49] width 1339 height 0
type input "kenner"
click at [215, 161] on button "Search" at bounding box center [252, 179] width 74 height 36
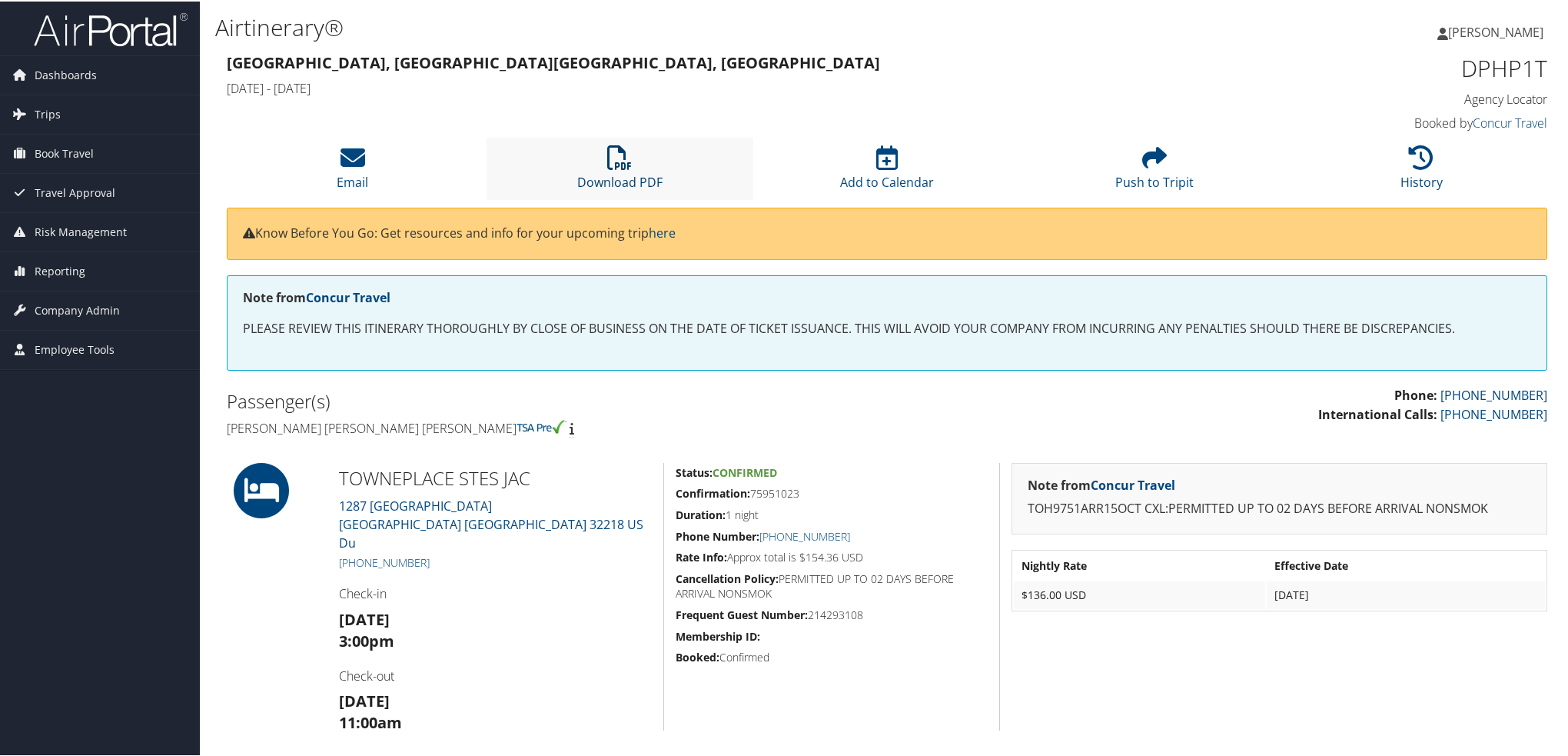
click at [649, 179] on link "Download PDF" at bounding box center [620, 171] width 86 height 37
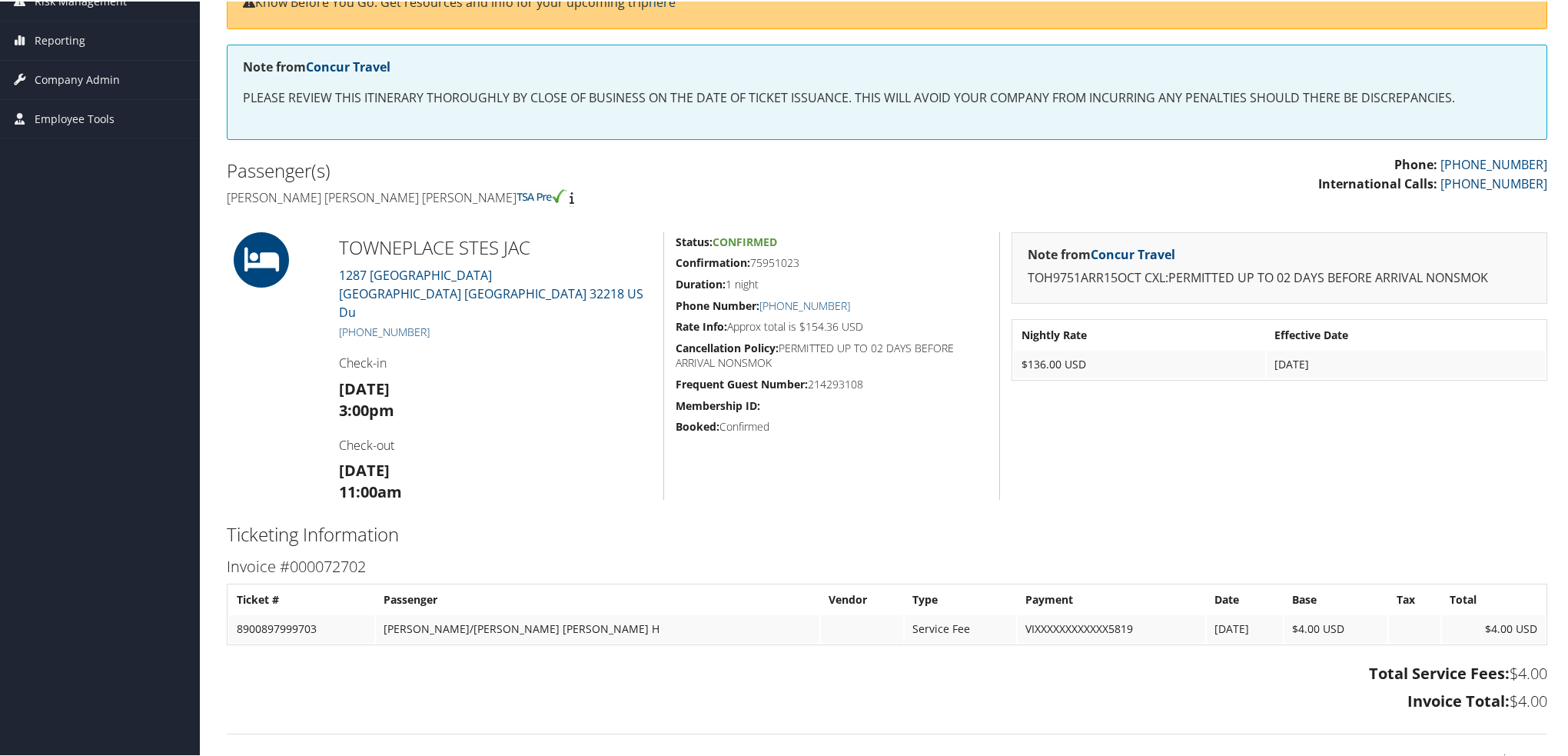
scroll to position [460, 0]
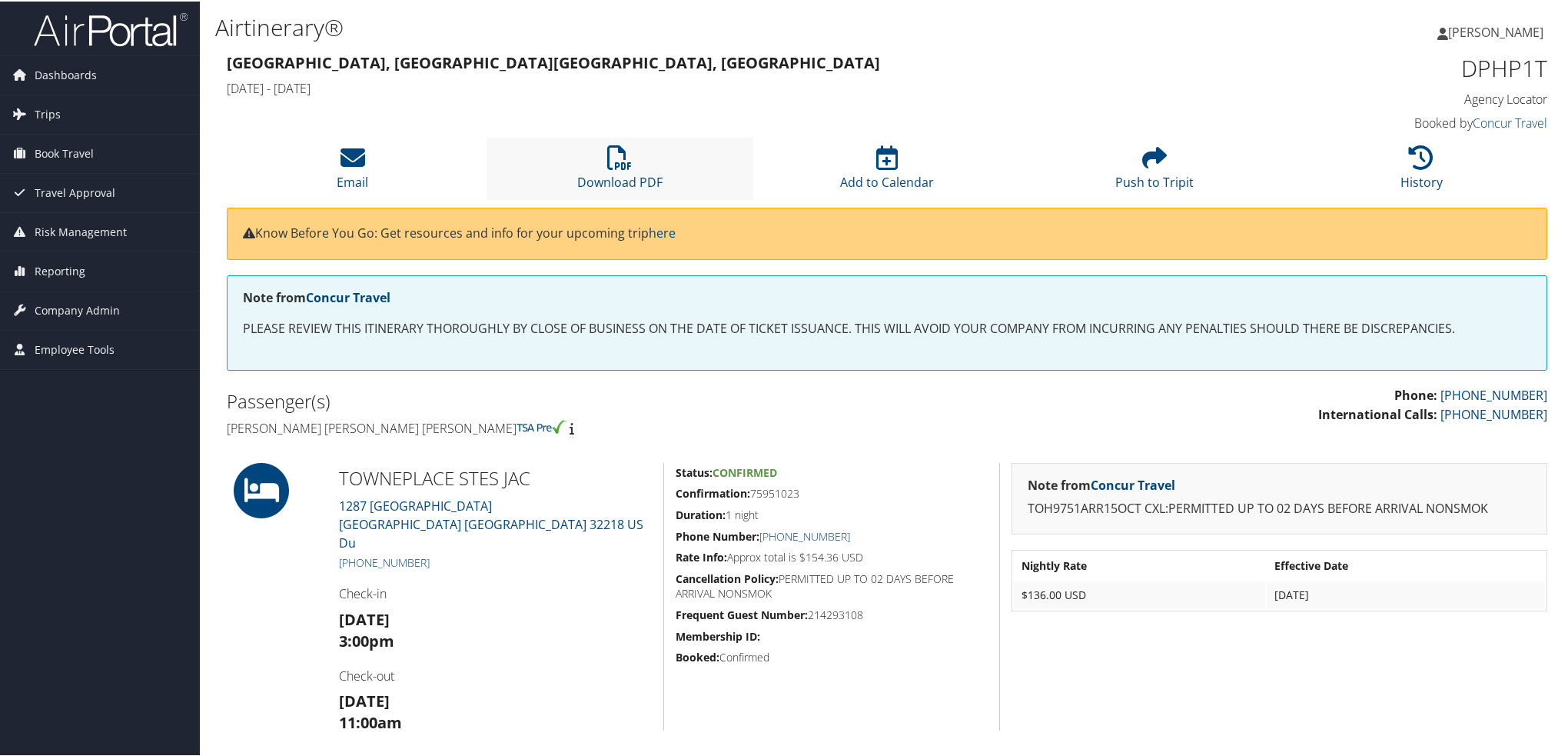
click at [634, 195] on li "Download PDF" at bounding box center [620, 167] width 268 height 62
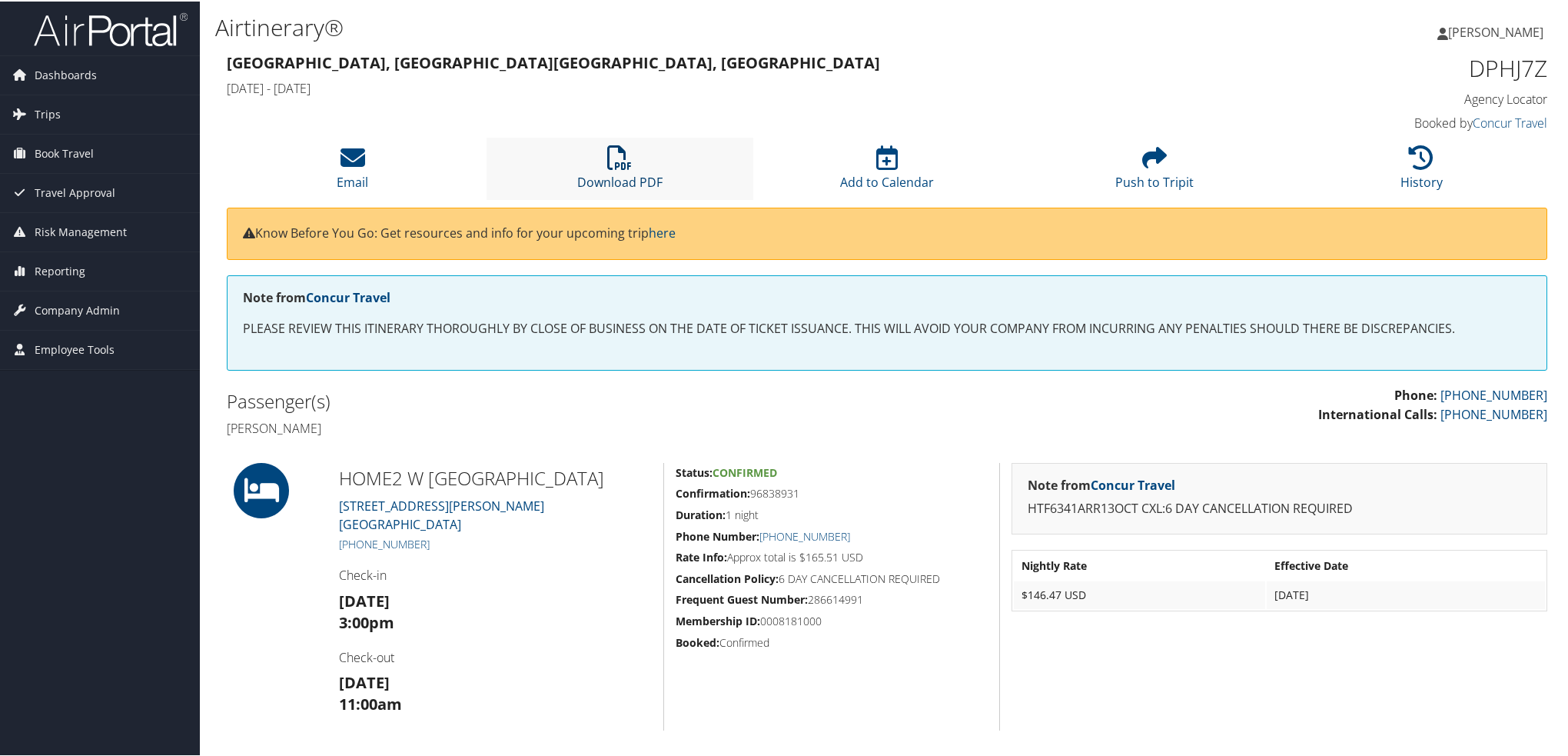
click at [609, 166] on icon at bounding box center [619, 155] width 24 height 24
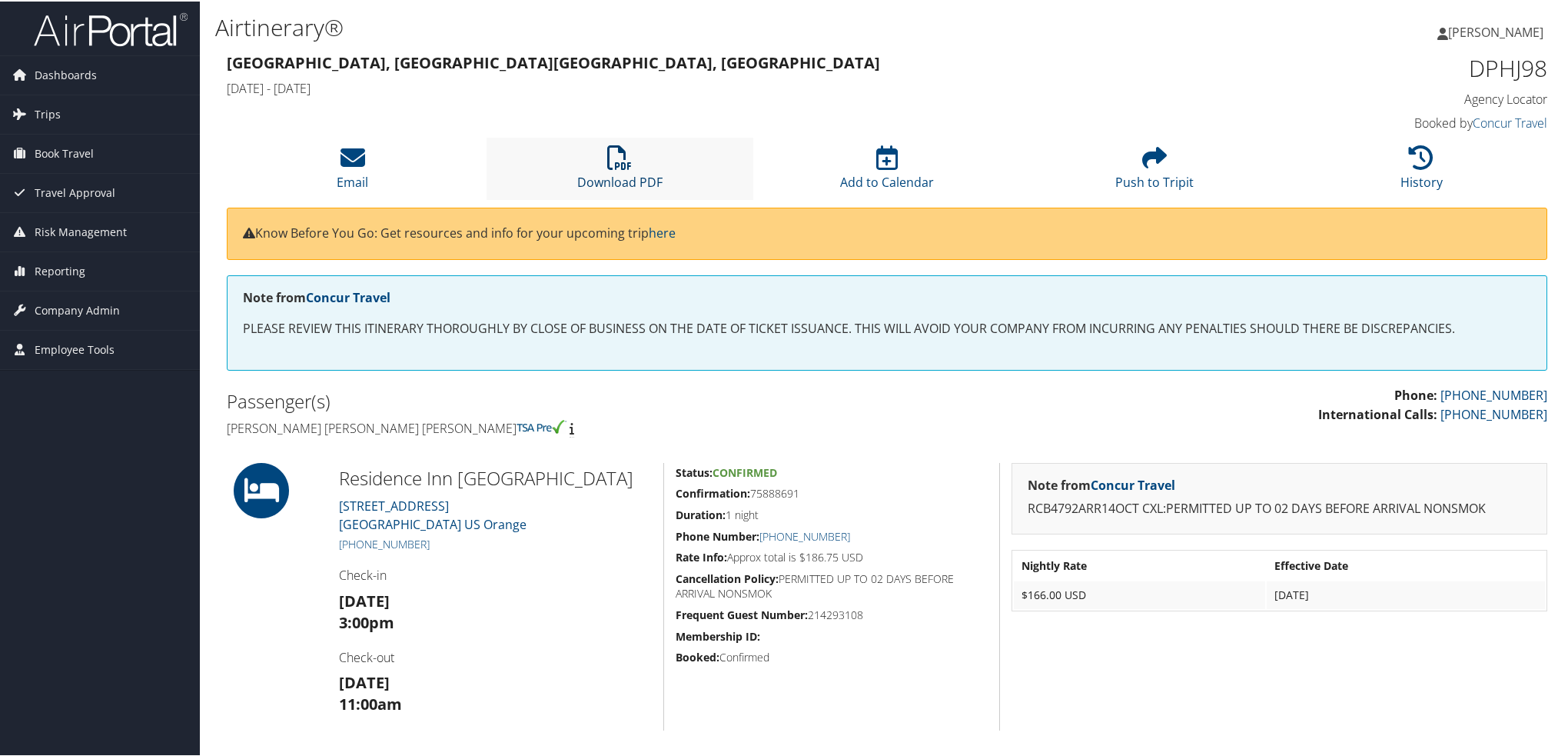
click at [628, 159] on icon at bounding box center [619, 155] width 24 height 24
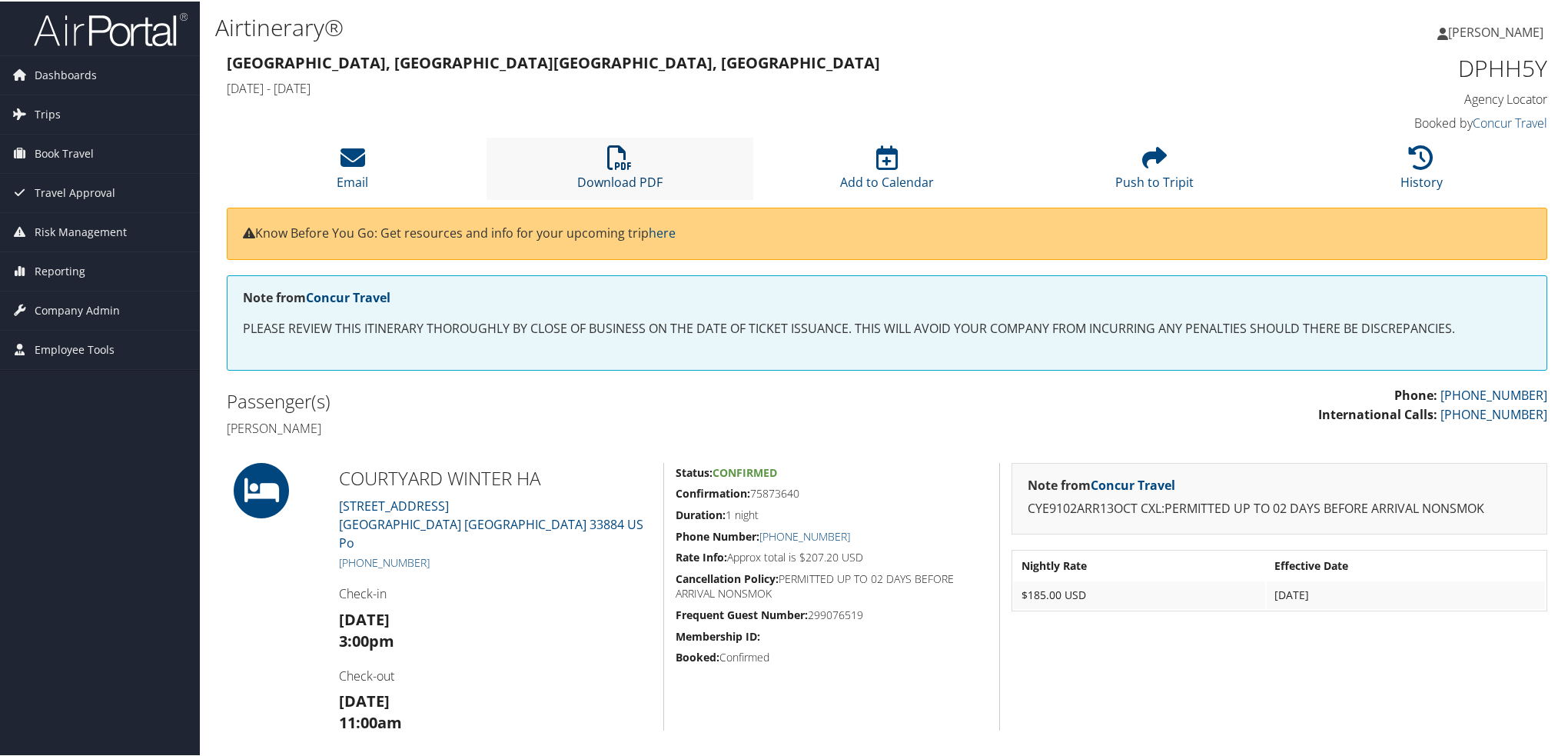
click at [606, 174] on link "Download PDF" at bounding box center [620, 171] width 86 height 37
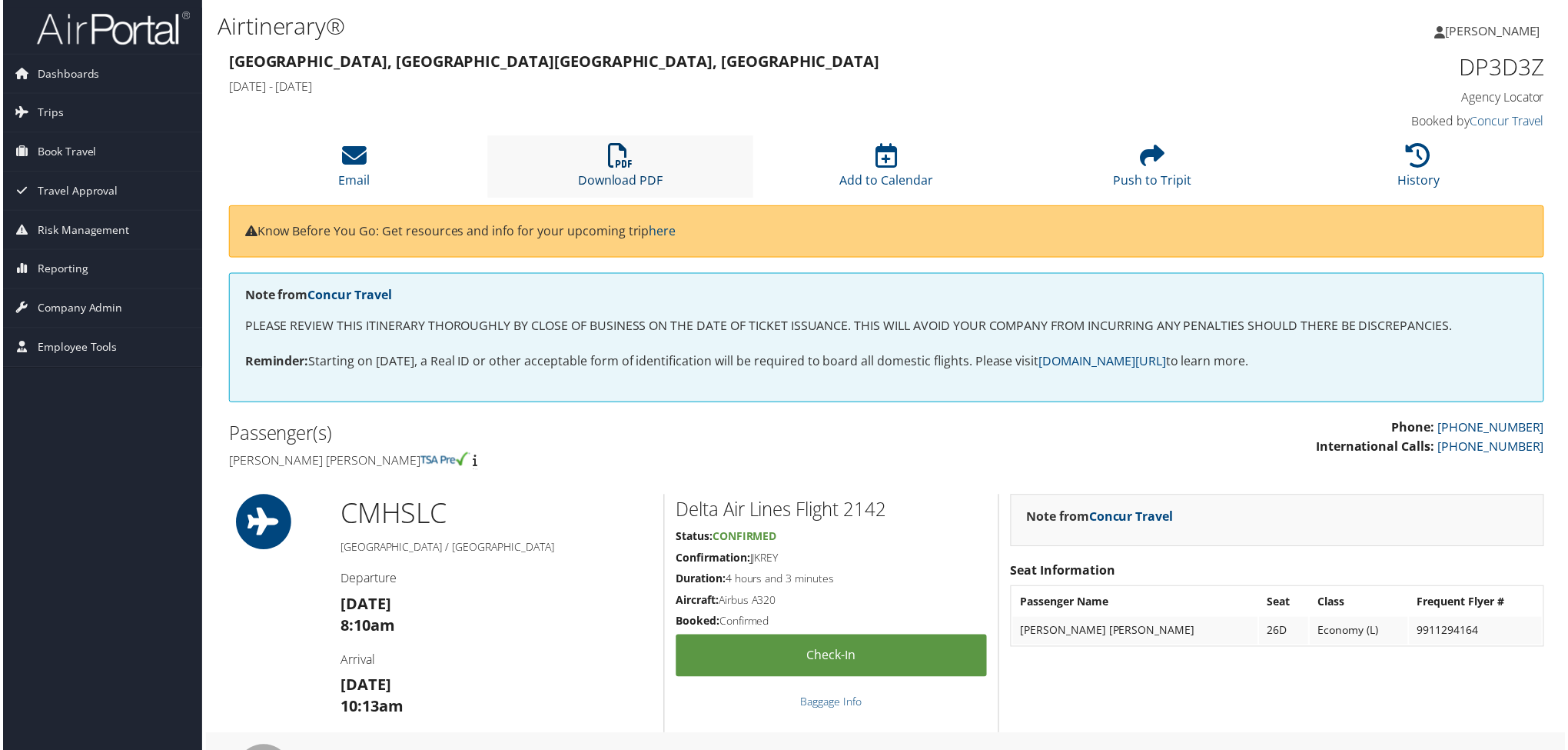
click at [620, 178] on link "Download PDF" at bounding box center [620, 171] width 86 height 37
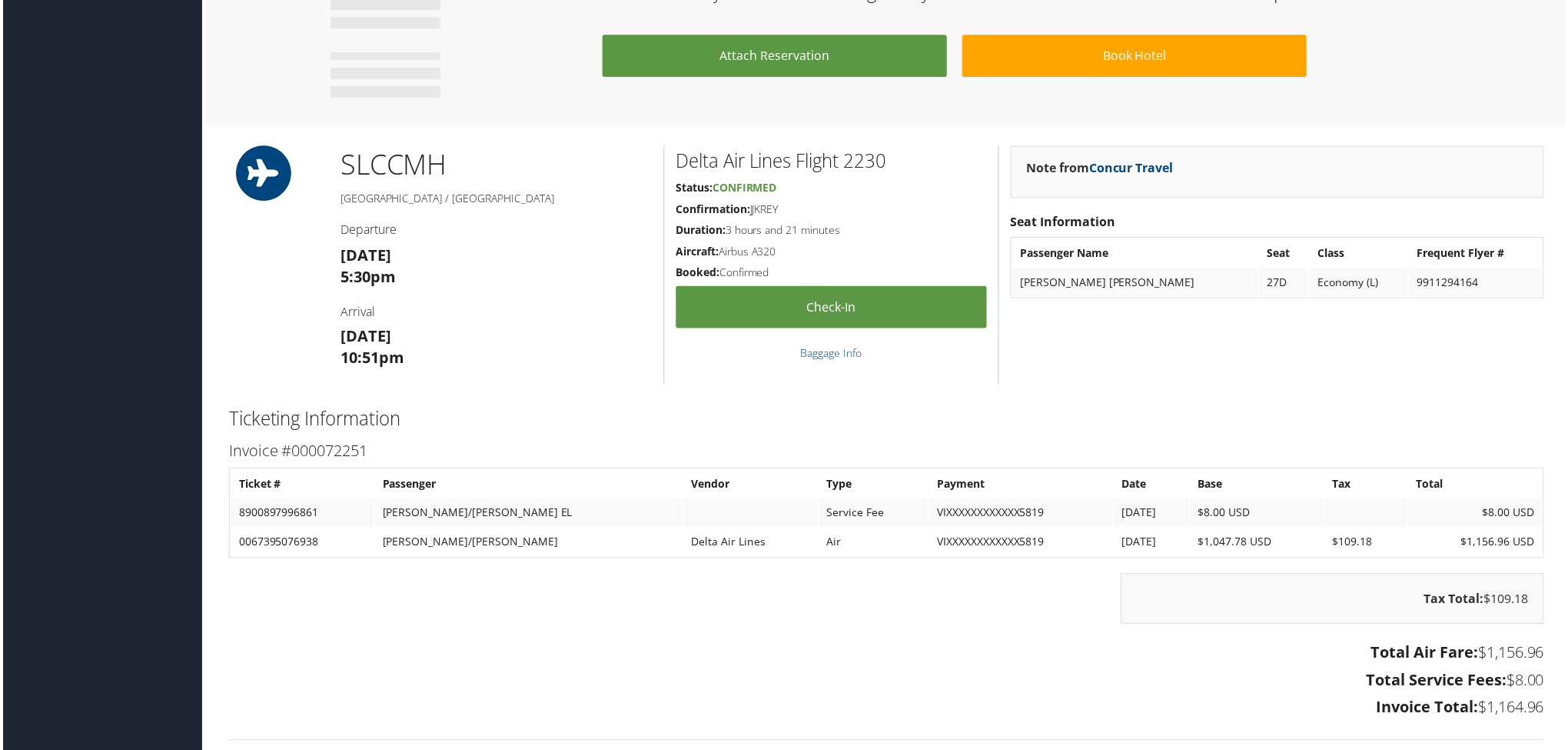
scroll to position [1110, 0]
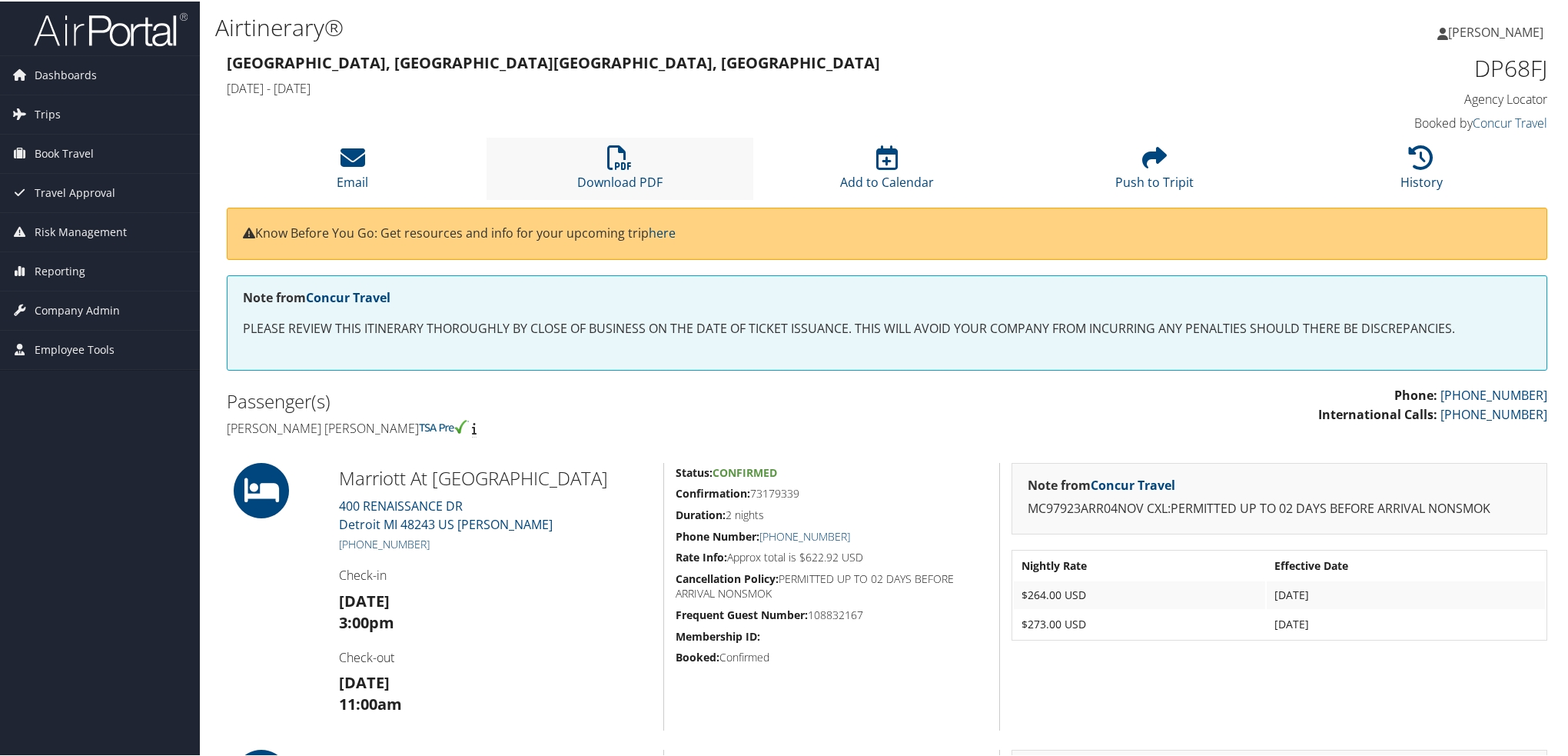
click at [582, 171] on li "Download PDF" at bounding box center [620, 167] width 268 height 62
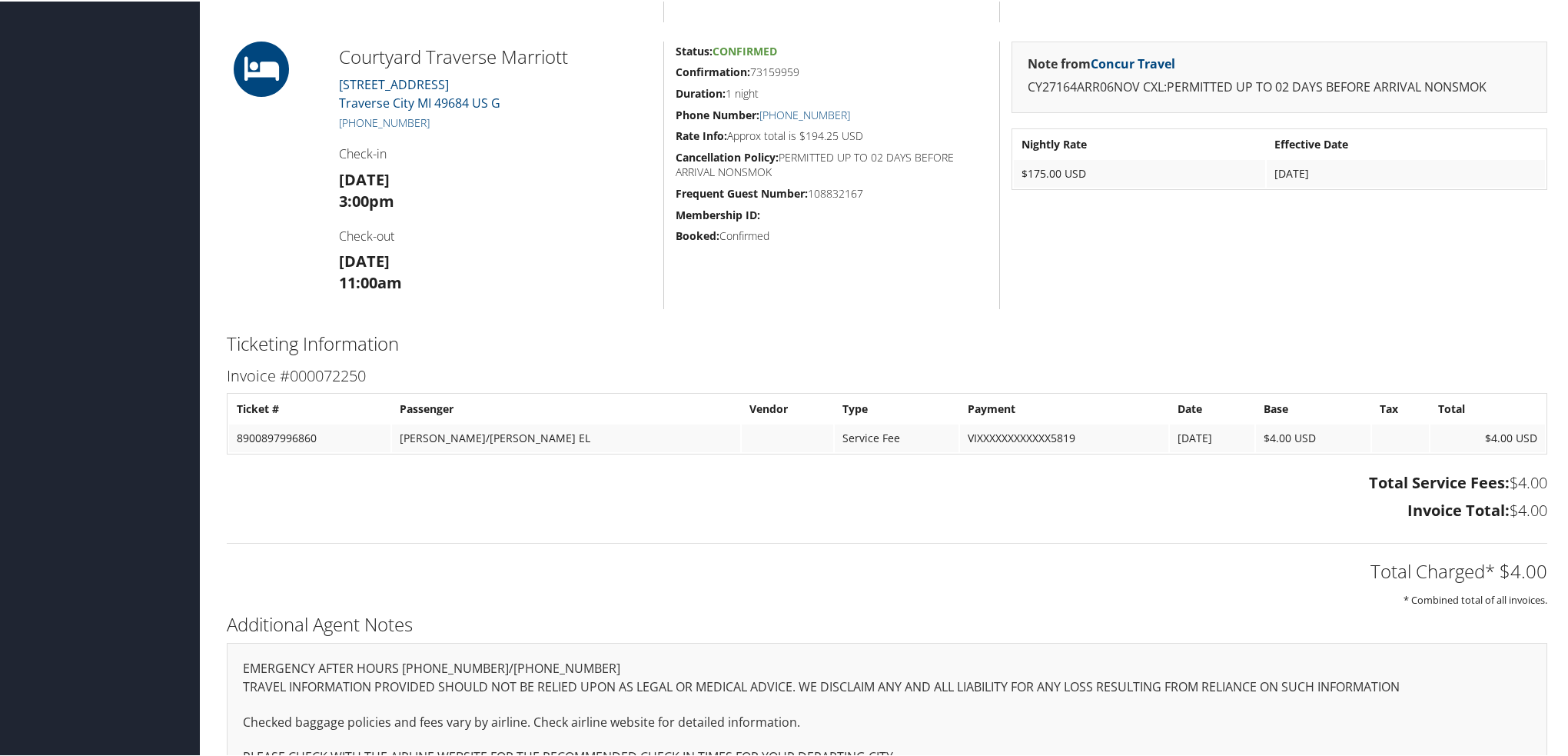
scroll to position [747, 0]
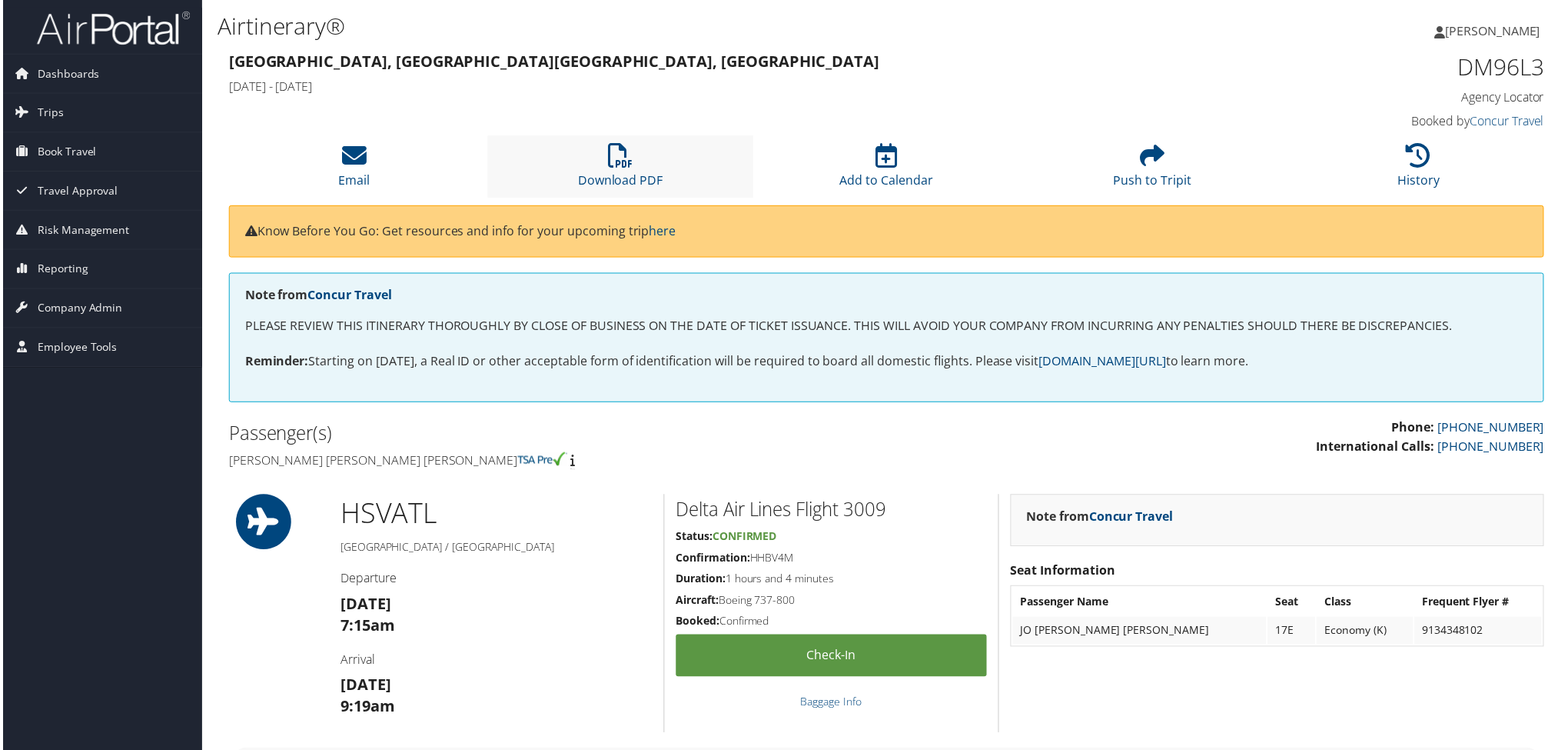
click at [673, 162] on li "Download PDF" at bounding box center [620, 167] width 268 height 62
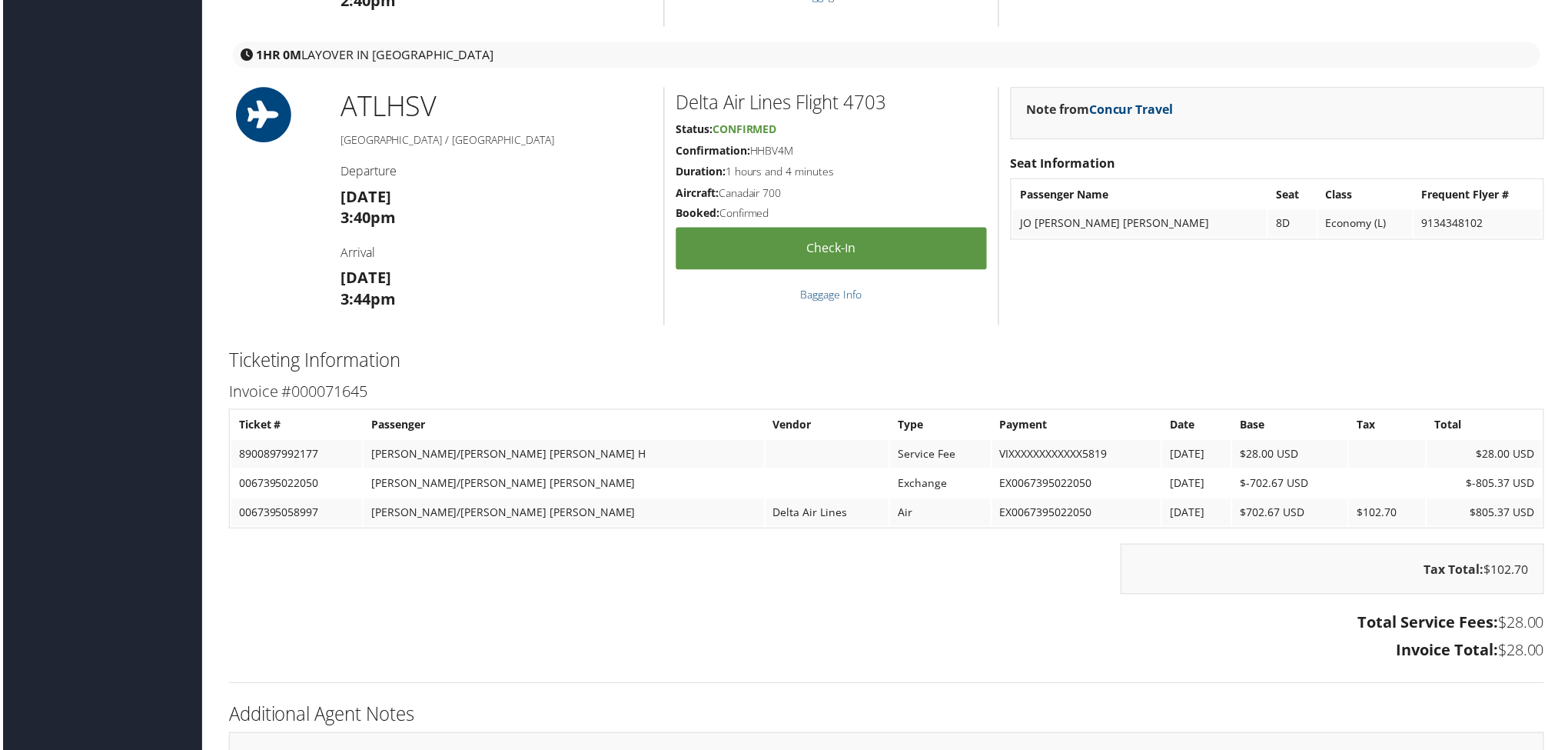
scroll to position [1538, 0]
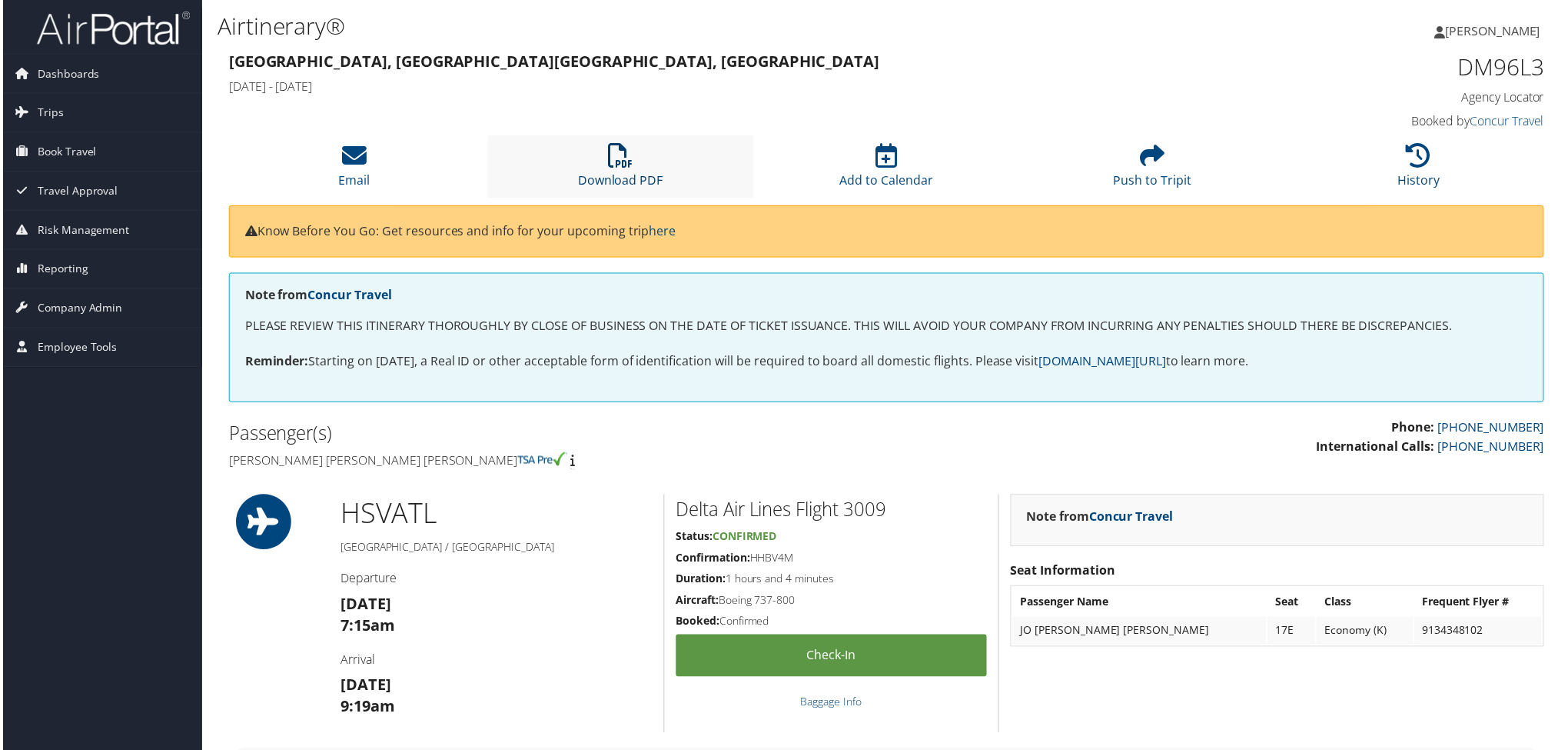
click at [640, 183] on link "Download PDF" at bounding box center [620, 171] width 86 height 37
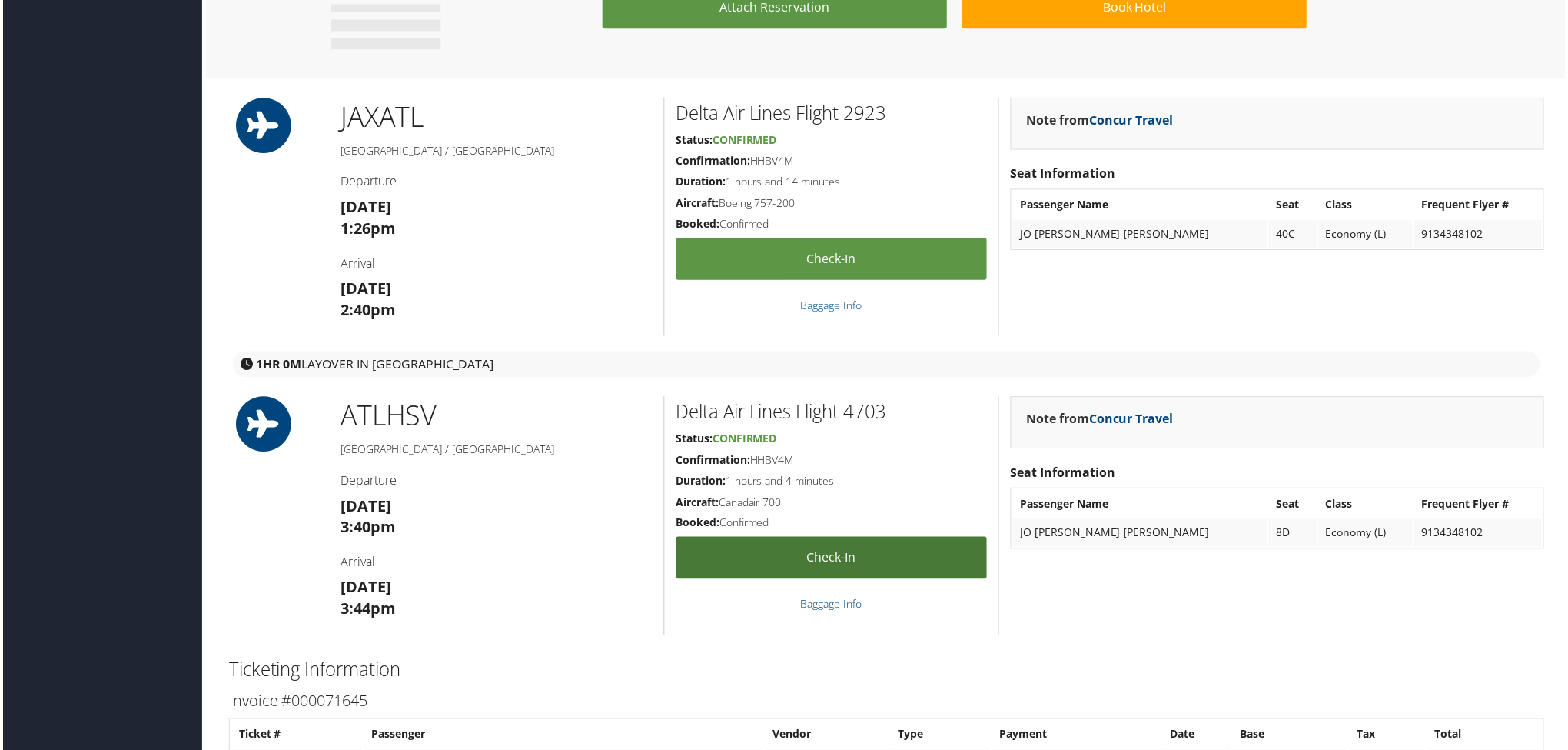
scroll to position [1461, 0]
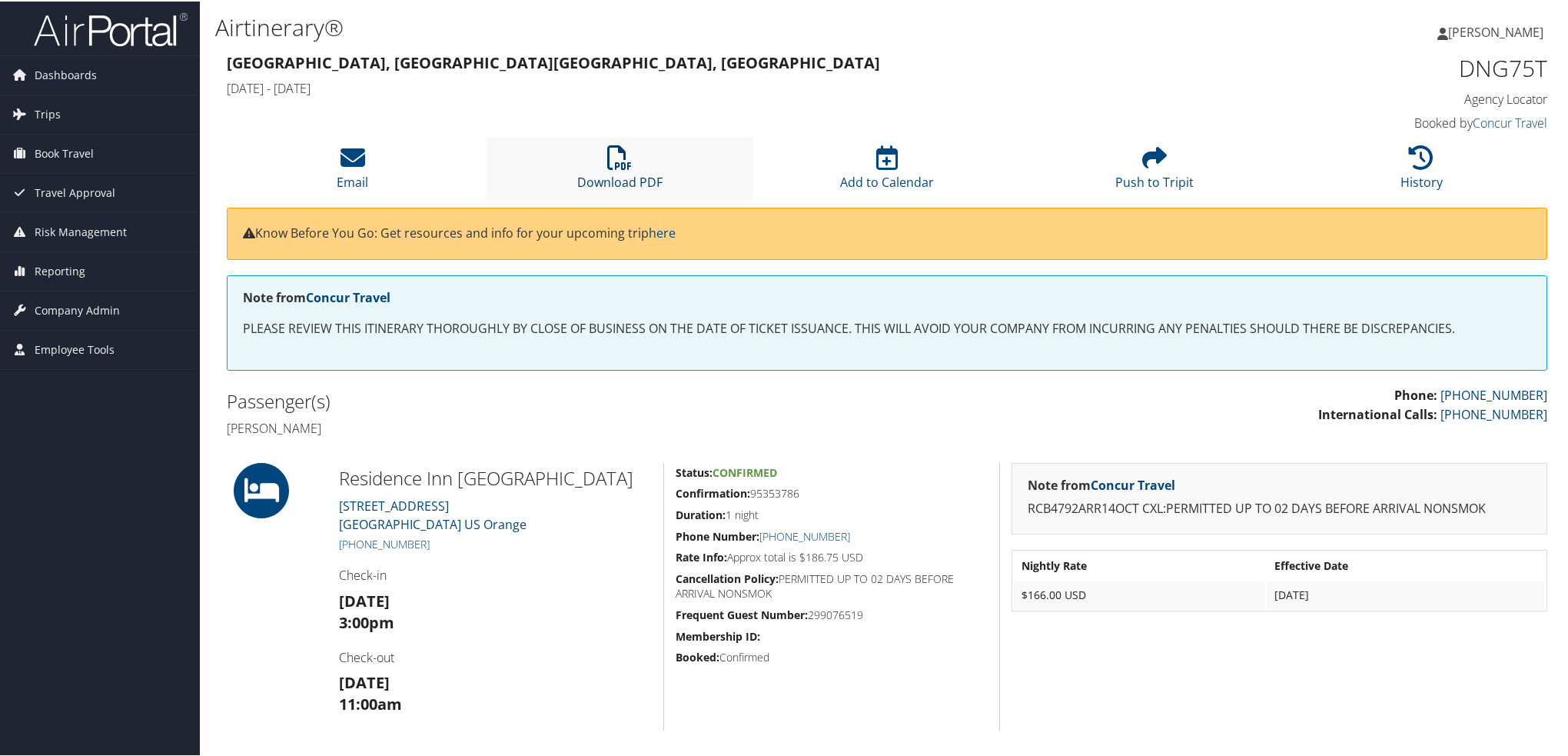
click at [605, 182] on link "Download PDF" at bounding box center [620, 171] width 86 height 37
click at [631, 181] on link "Download PDF" at bounding box center [620, 171] width 86 height 37
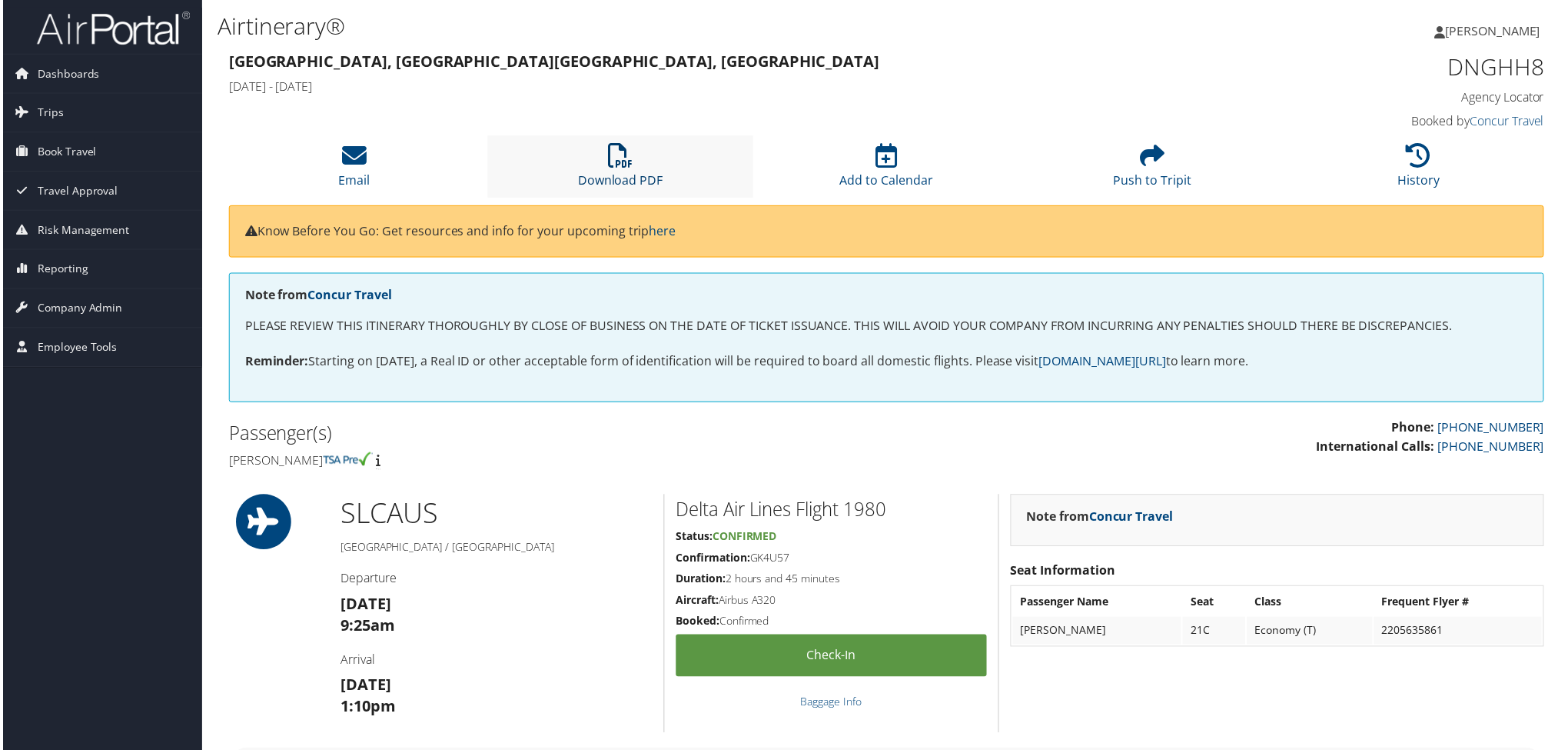
click at [626, 173] on link "Download PDF" at bounding box center [620, 171] width 86 height 37
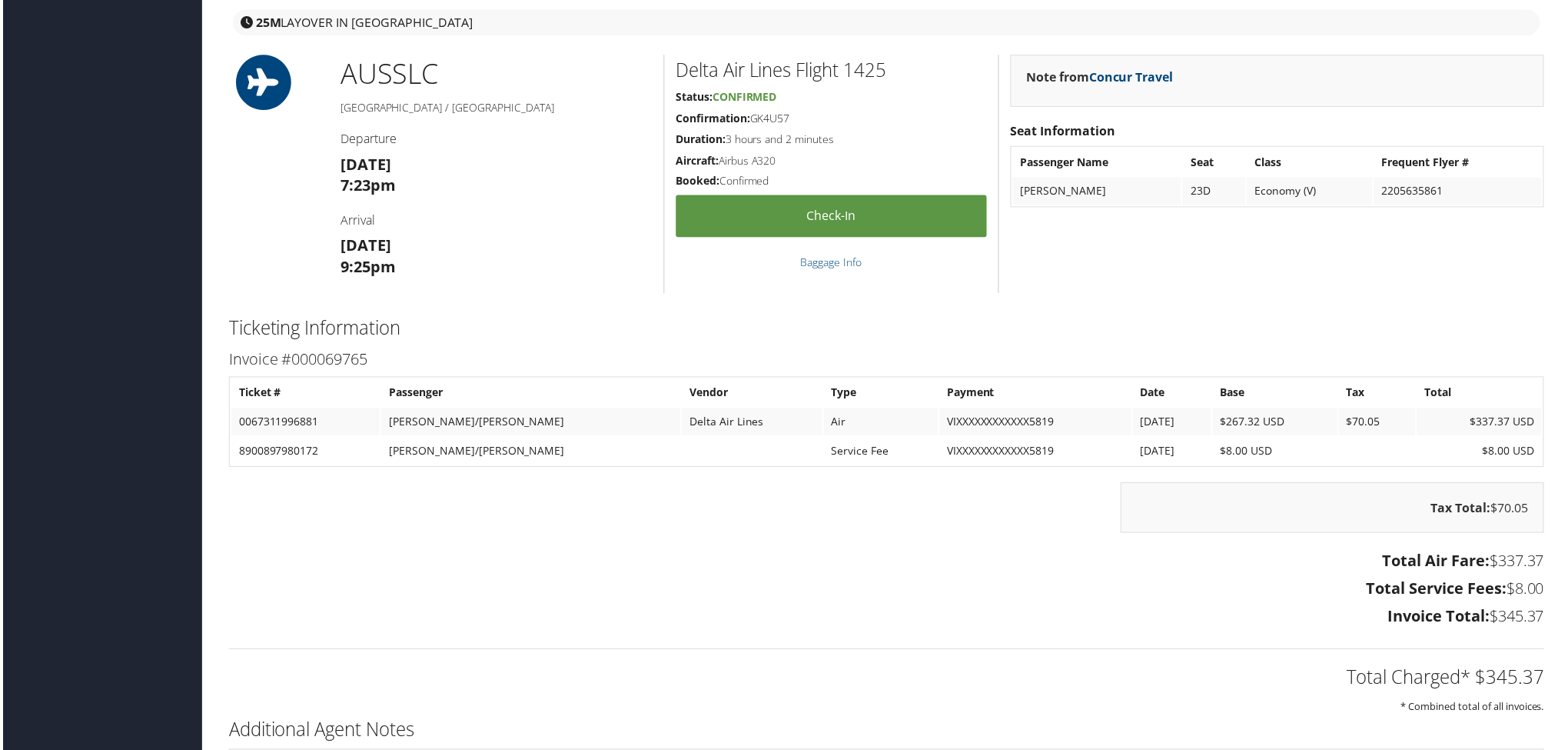
scroll to position [1538, 0]
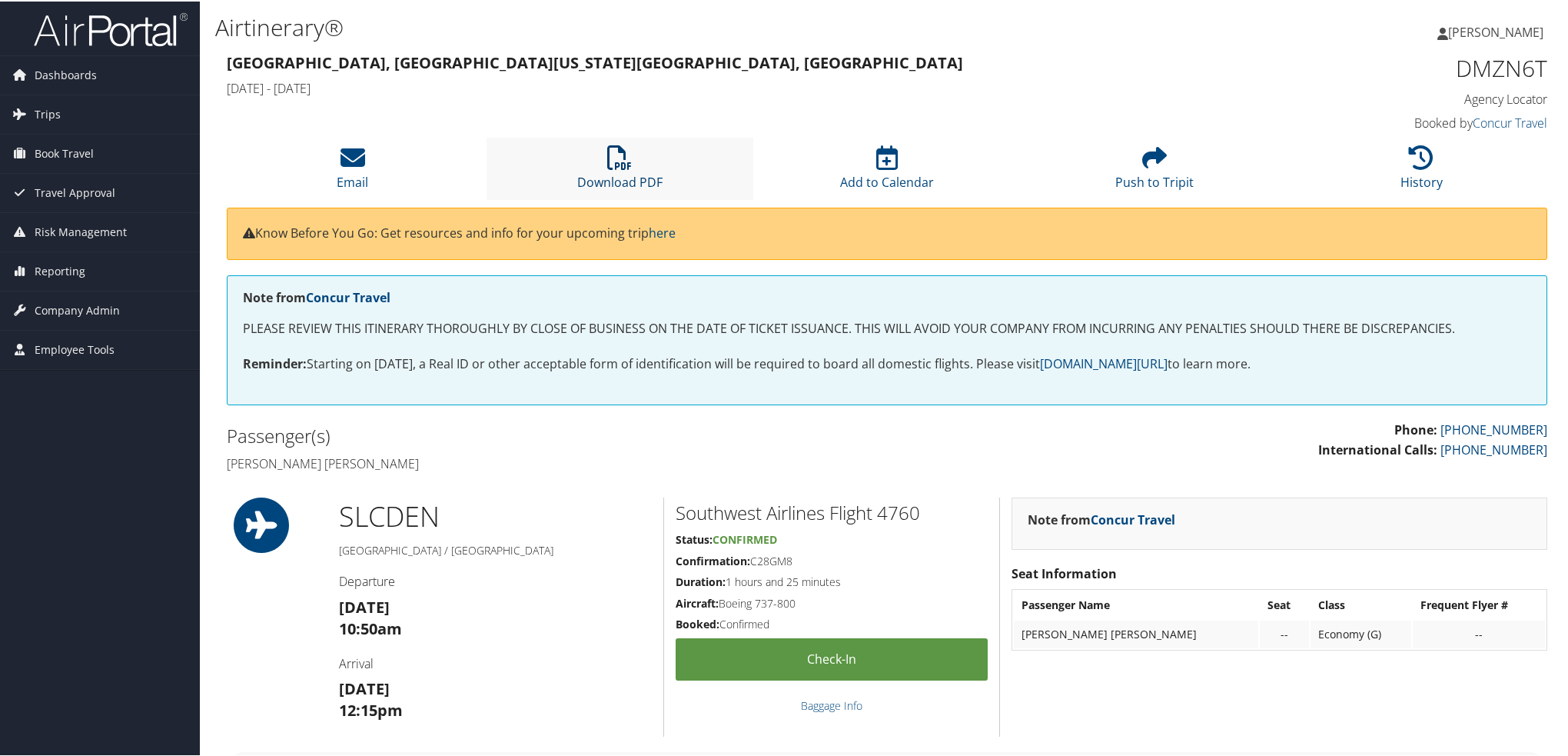
click at [624, 152] on icon at bounding box center [619, 155] width 24 height 24
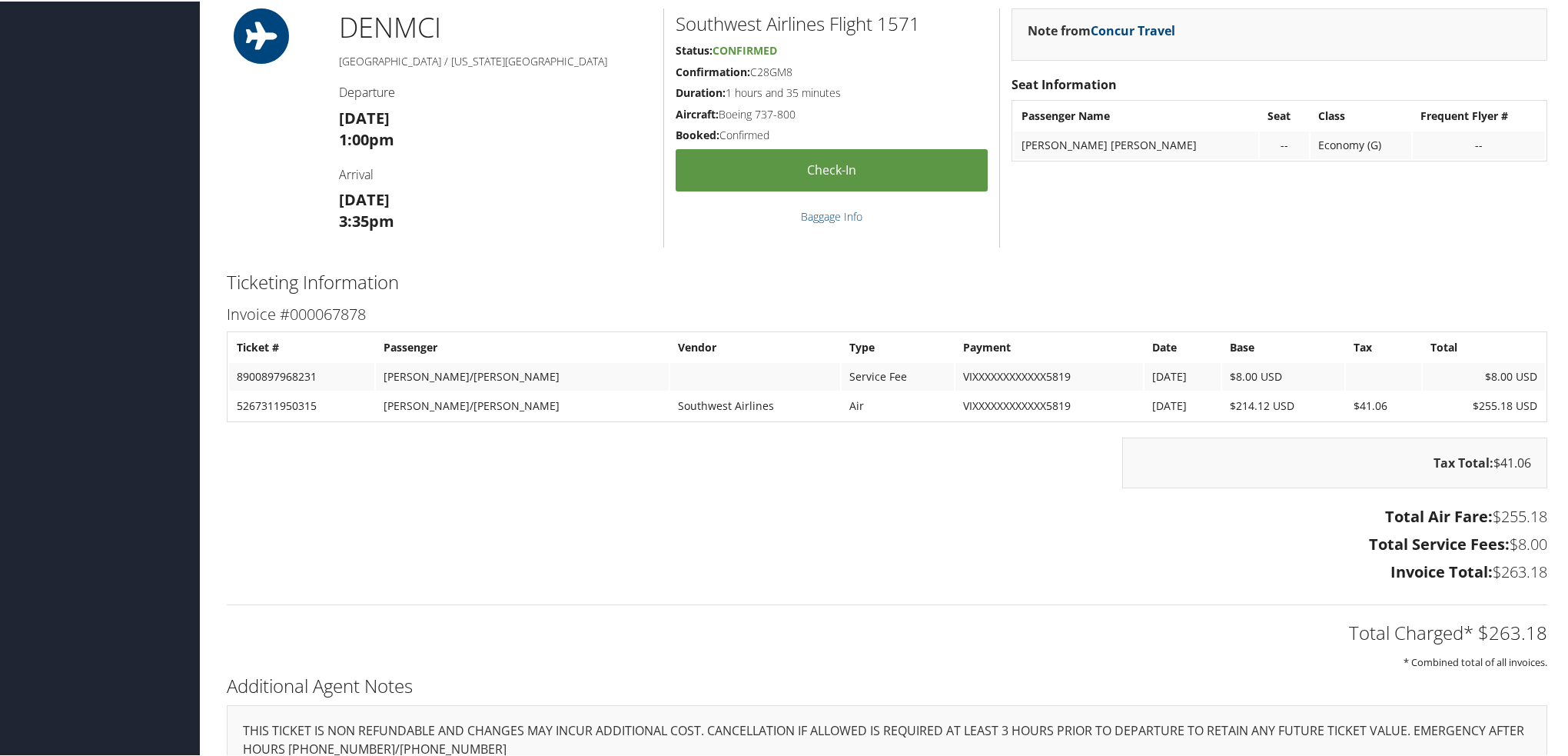
scroll to position [908, 0]
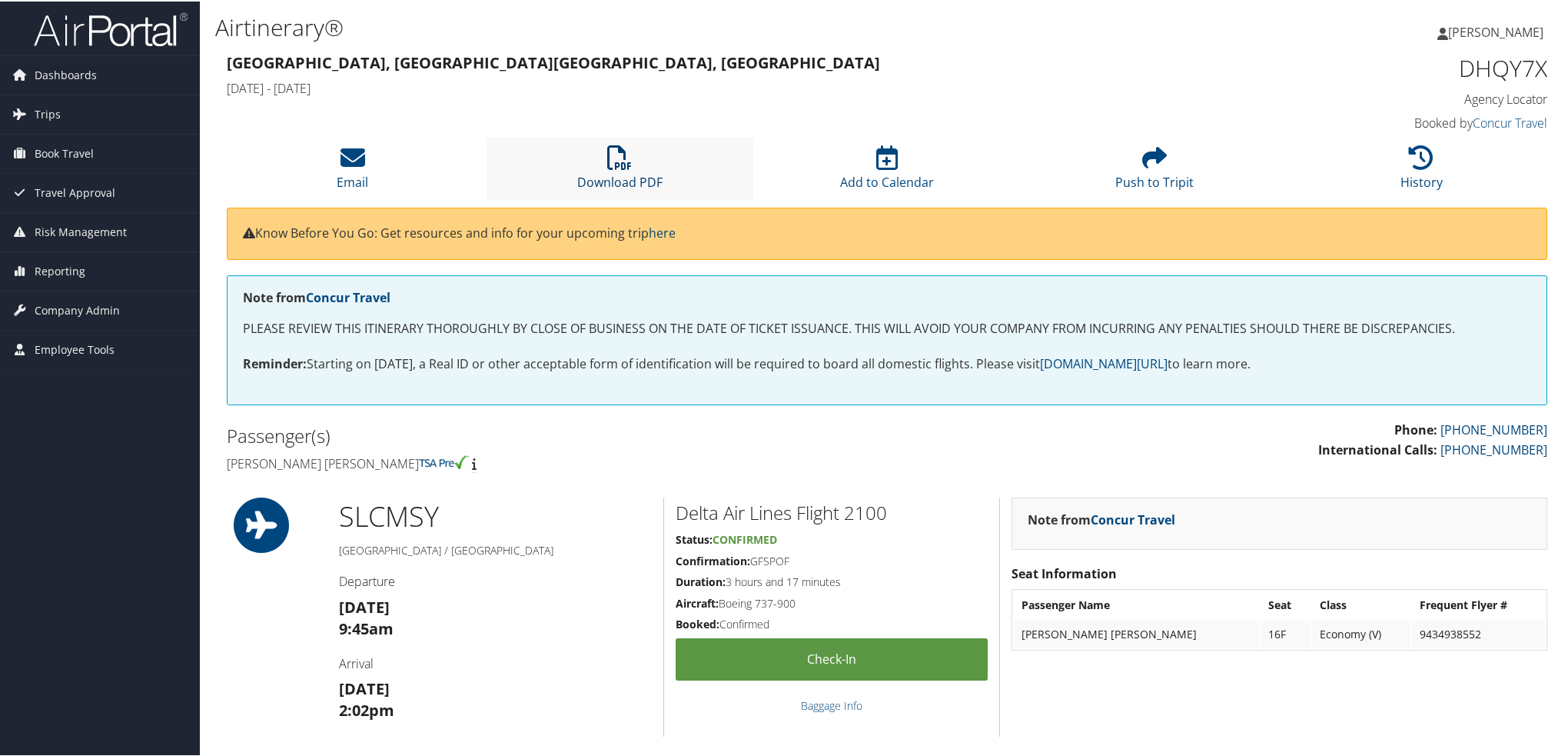
click at [652, 178] on link "Download PDF" at bounding box center [620, 171] width 86 height 37
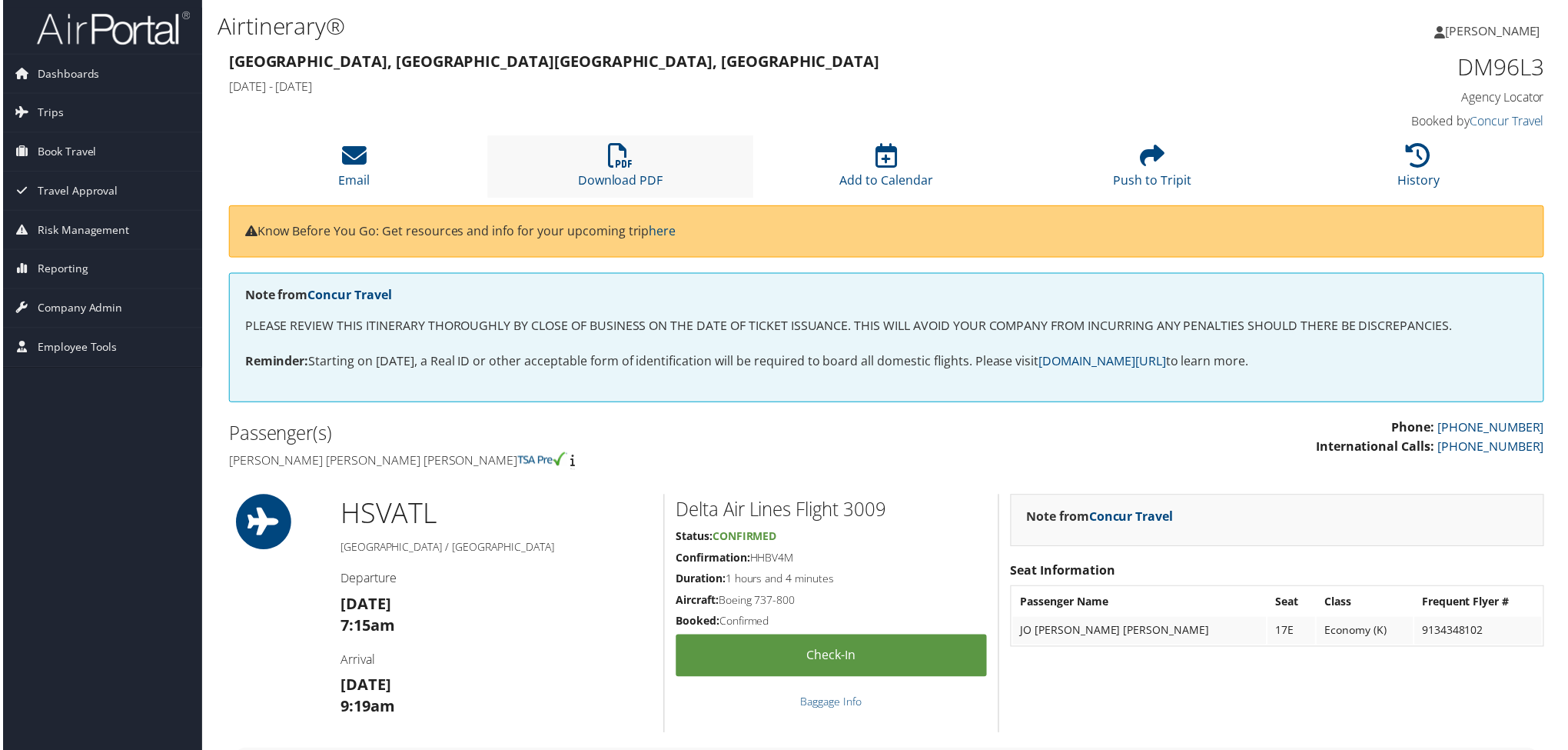
click at [635, 159] on li "Download PDF" at bounding box center [620, 167] width 268 height 62
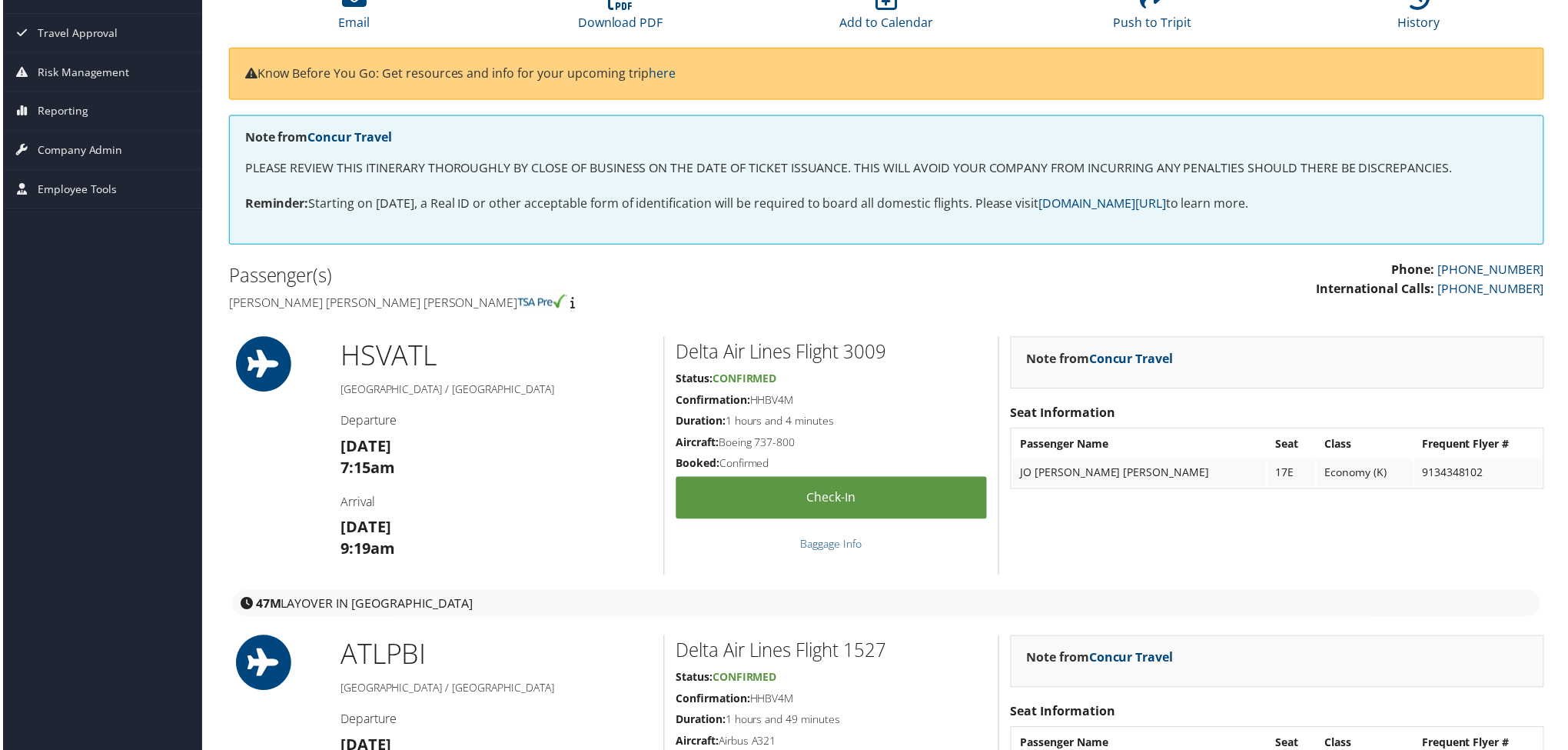
scroll to position [461, 0]
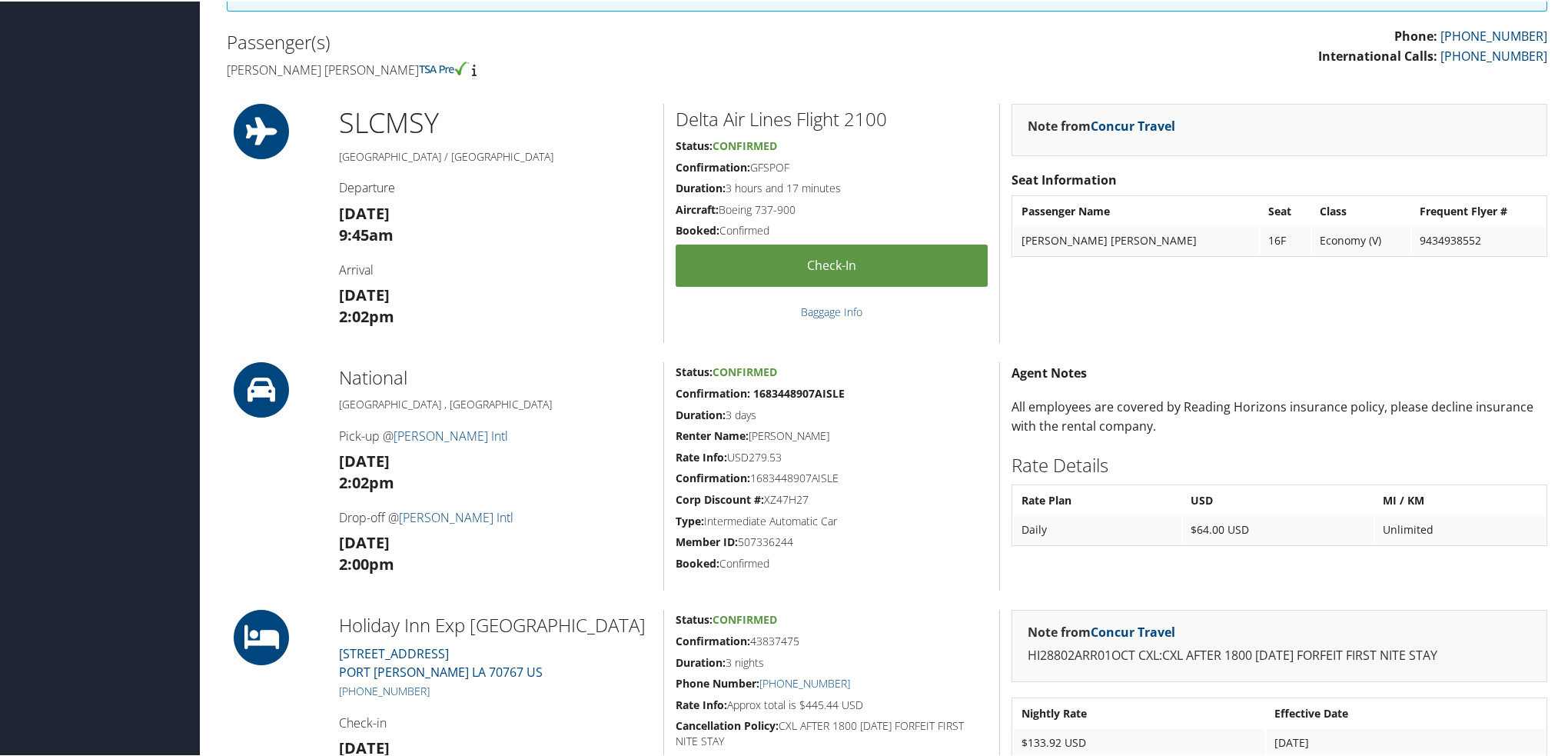
scroll to position [384, 0]
